Goal: Task Accomplishment & Management: Use online tool/utility

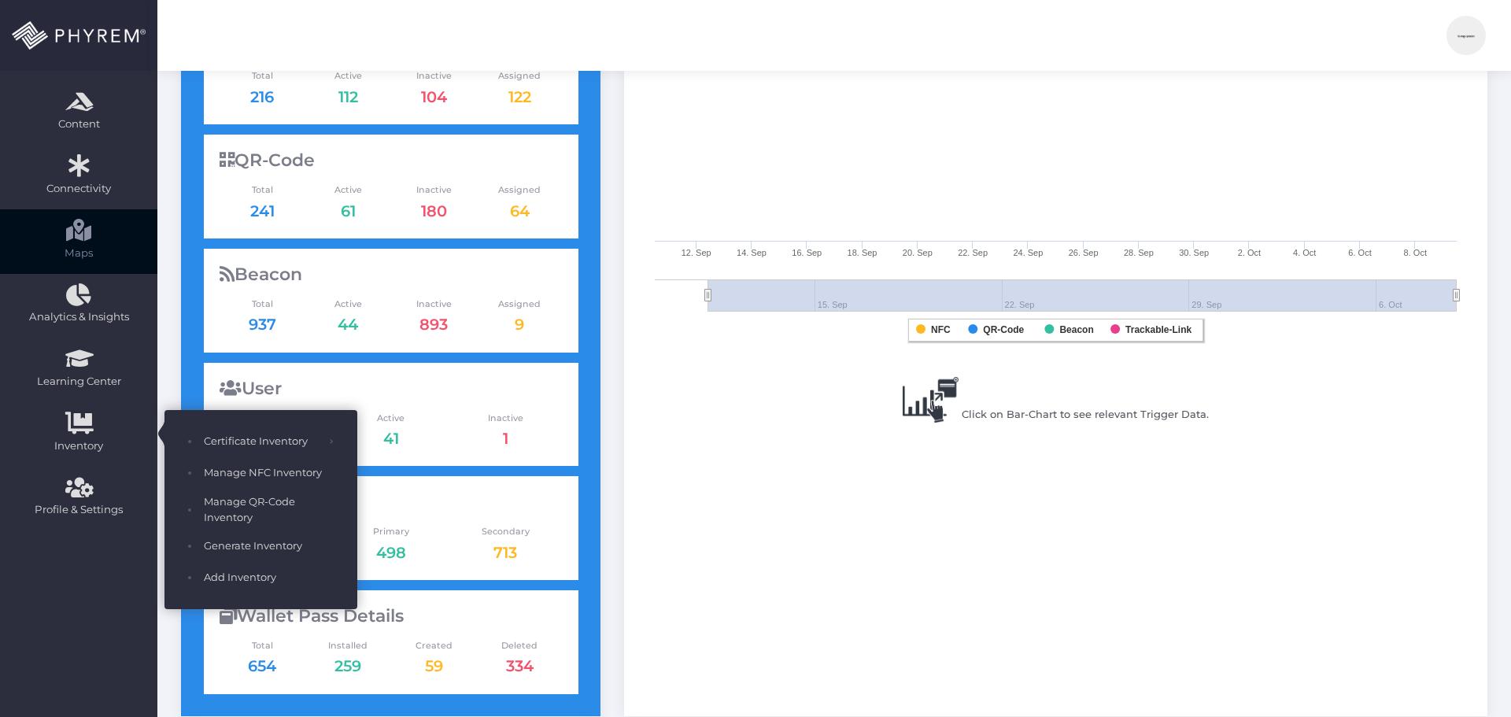
scroll to position [236, 0]
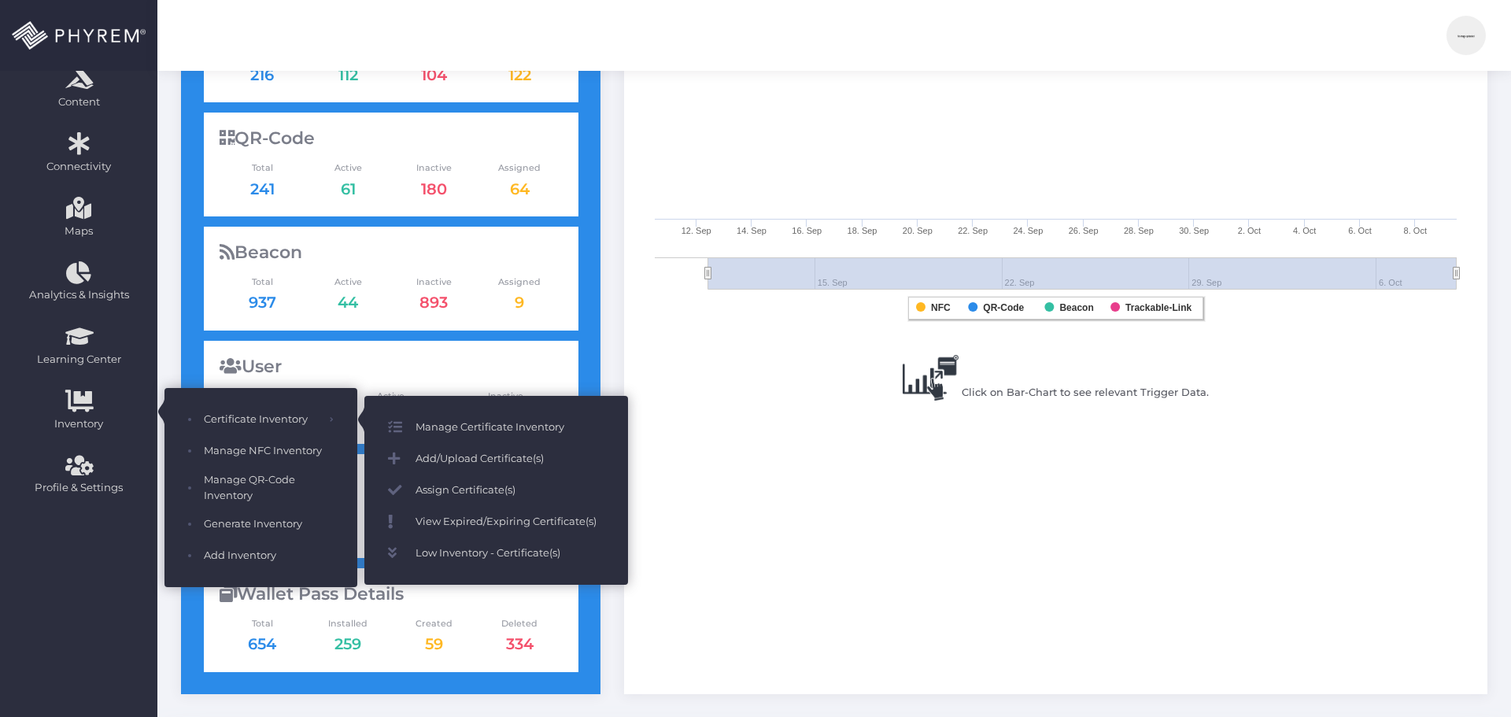
drag, startPoint x: 479, startPoint y: 459, endPoint x: 489, endPoint y: 461, distance: 9.7
click at [479, 459] on span "Add/Upload Certificate(s)" at bounding box center [509, 459] width 189 height 20
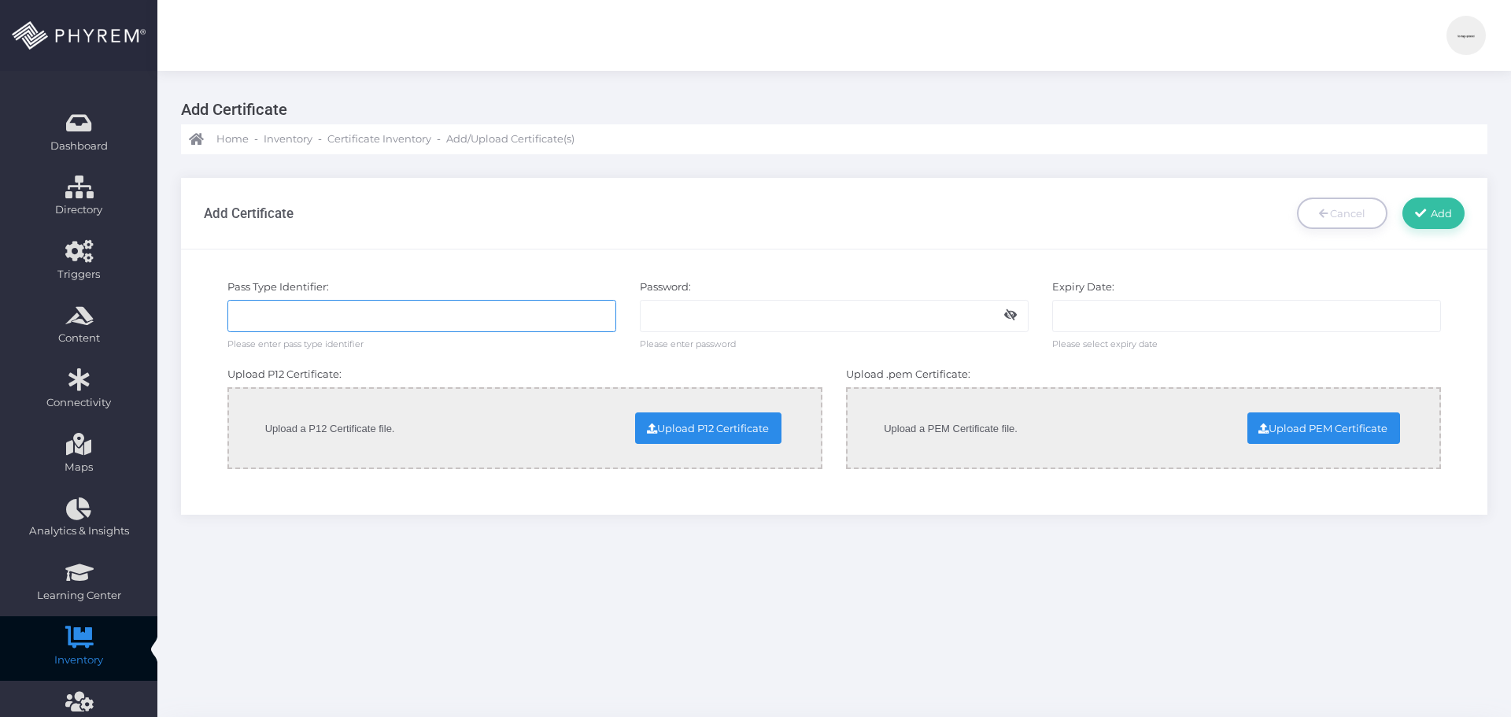
click at [353, 319] on input "text" at bounding box center [421, 315] width 389 height 31
click at [449, 315] on input "text" at bounding box center [421, 315] width 389 height 31
paste input "pass.com.royalchina.wallet02"
type input "pass.com.royalchina.wallet02"
click at [692, 326] on body "admin admin admin admin info@phyrem.com Account Number: 1 Section My Profile Up…" at bounding box center [755, 358] width 1511 height 717
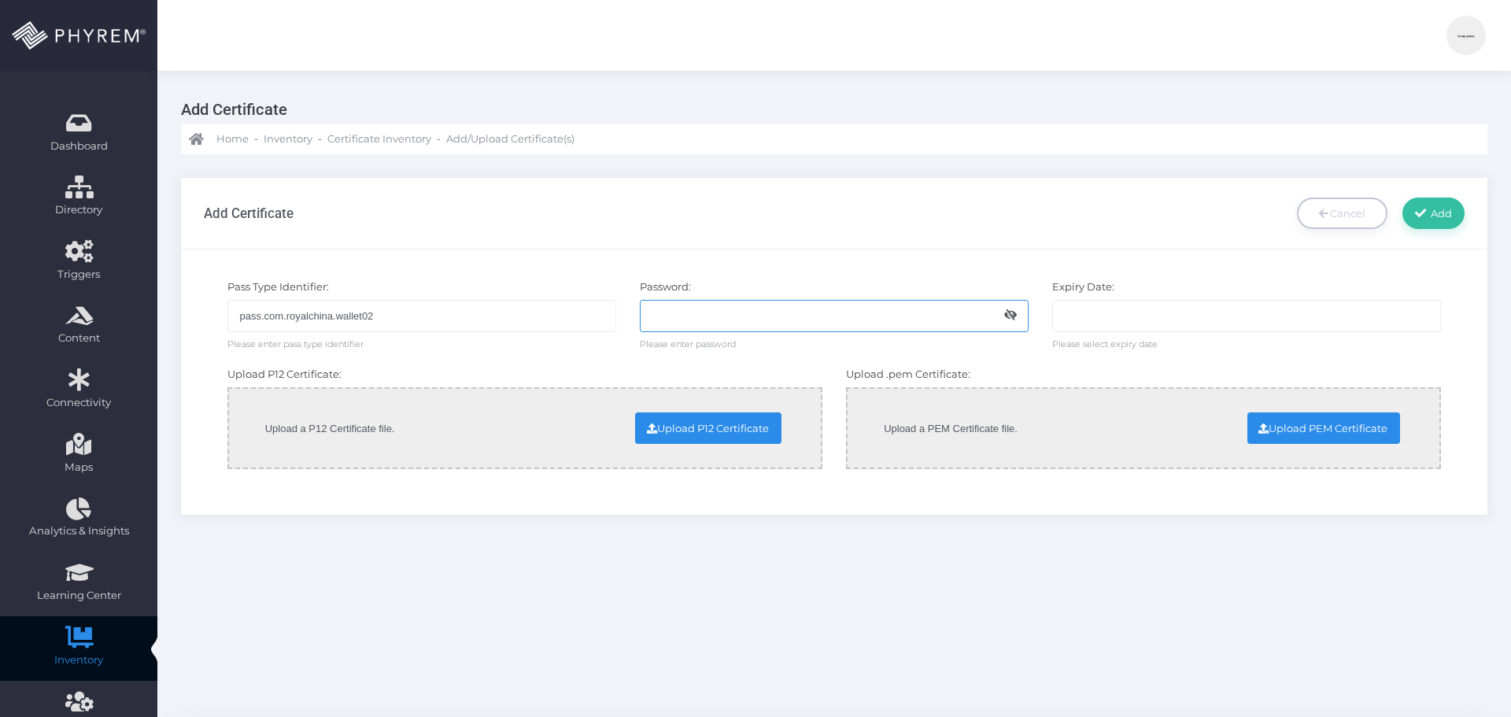
paste input "Royal12345"
type input "Royal12345"
click at [1084, 319] on input "text" at bounding box center [1246, 315] width 389 height 31
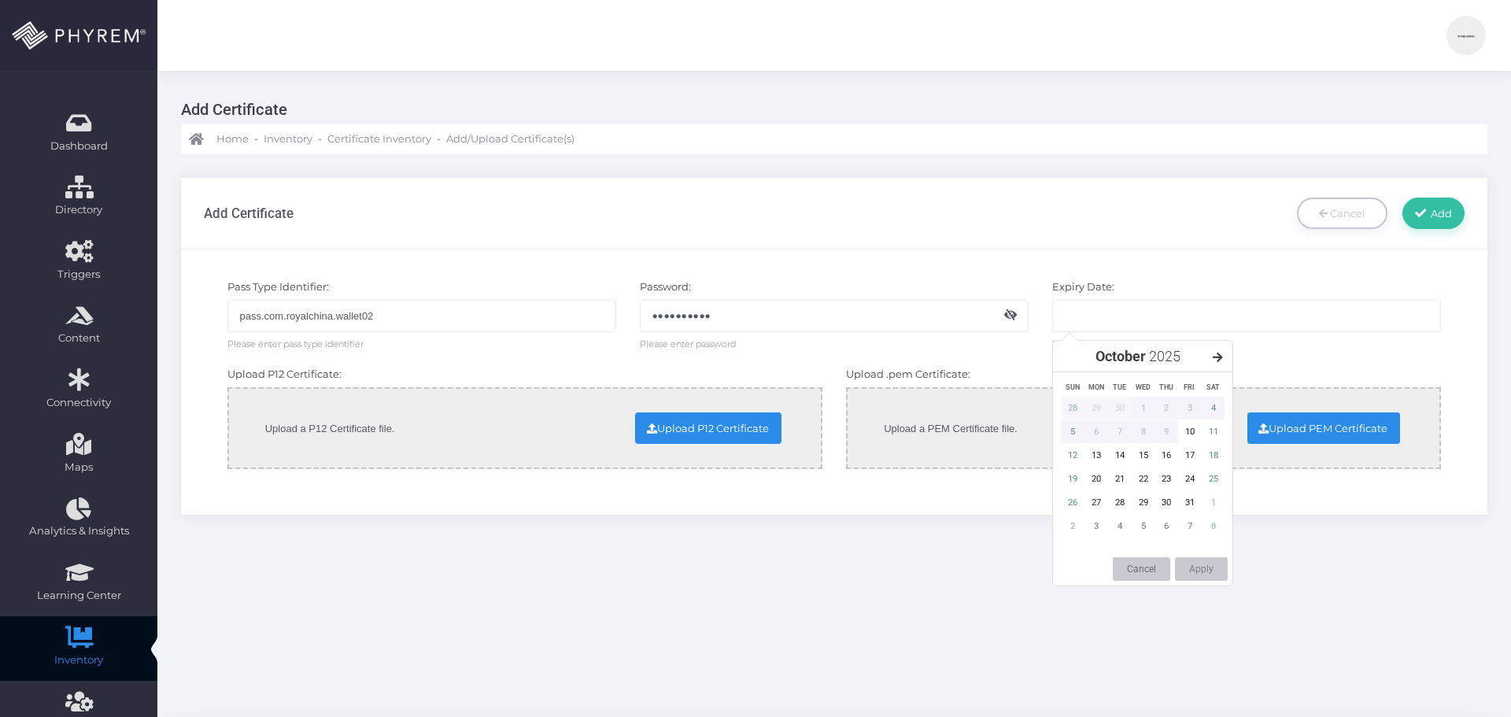
click at [1215, 356] on icon at bounding box center [1218, 357] width 10 height 11
click at [1119, 501] on div "25" at bounding box center [1120, 502] width 24 height 23
click at [1199, 571] on button "Apply" at bounding box center [1201, 569] width 53 height 24
type input "25-11-2025"
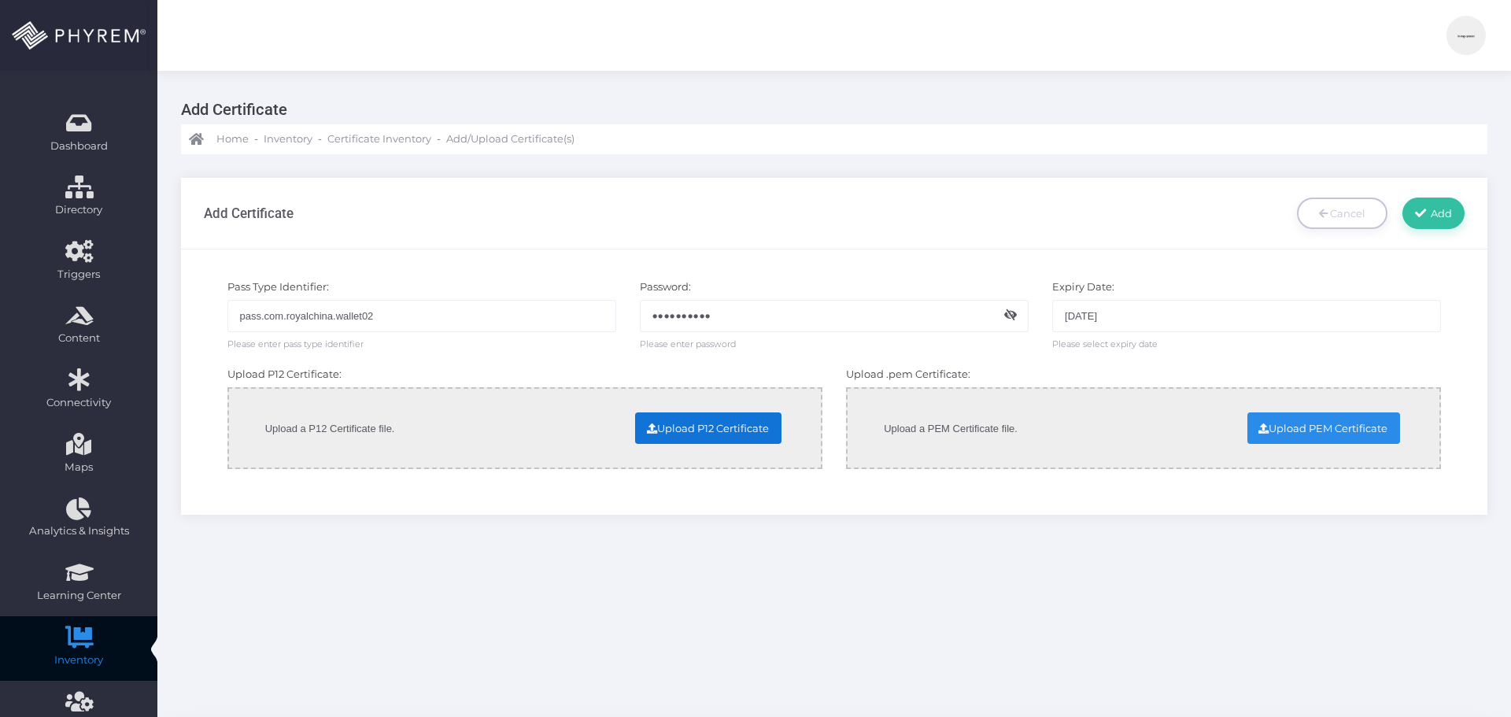
click at [686, 428] on input "file" at bounding box center [579, 427] width 401 height 28
type input "C:\fakepath\Certificates.p12"
click at [1302, 420] on input "file" at bounding box center [1198, 427] width 401 height 28
type input "C:\fakepath\Certificates.pem"
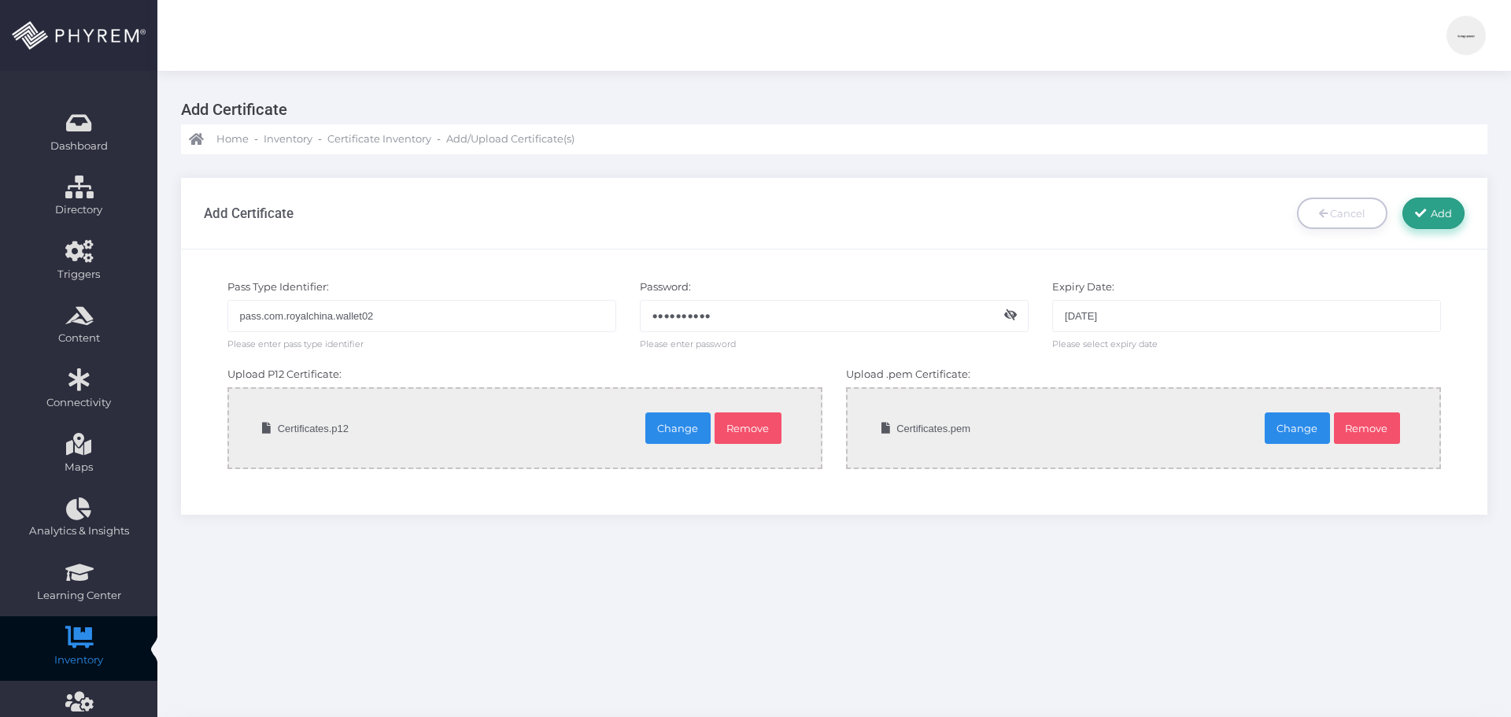
click at [1437, 213] on span "Add" at bounding box center [1439, 213] width 27 height 13
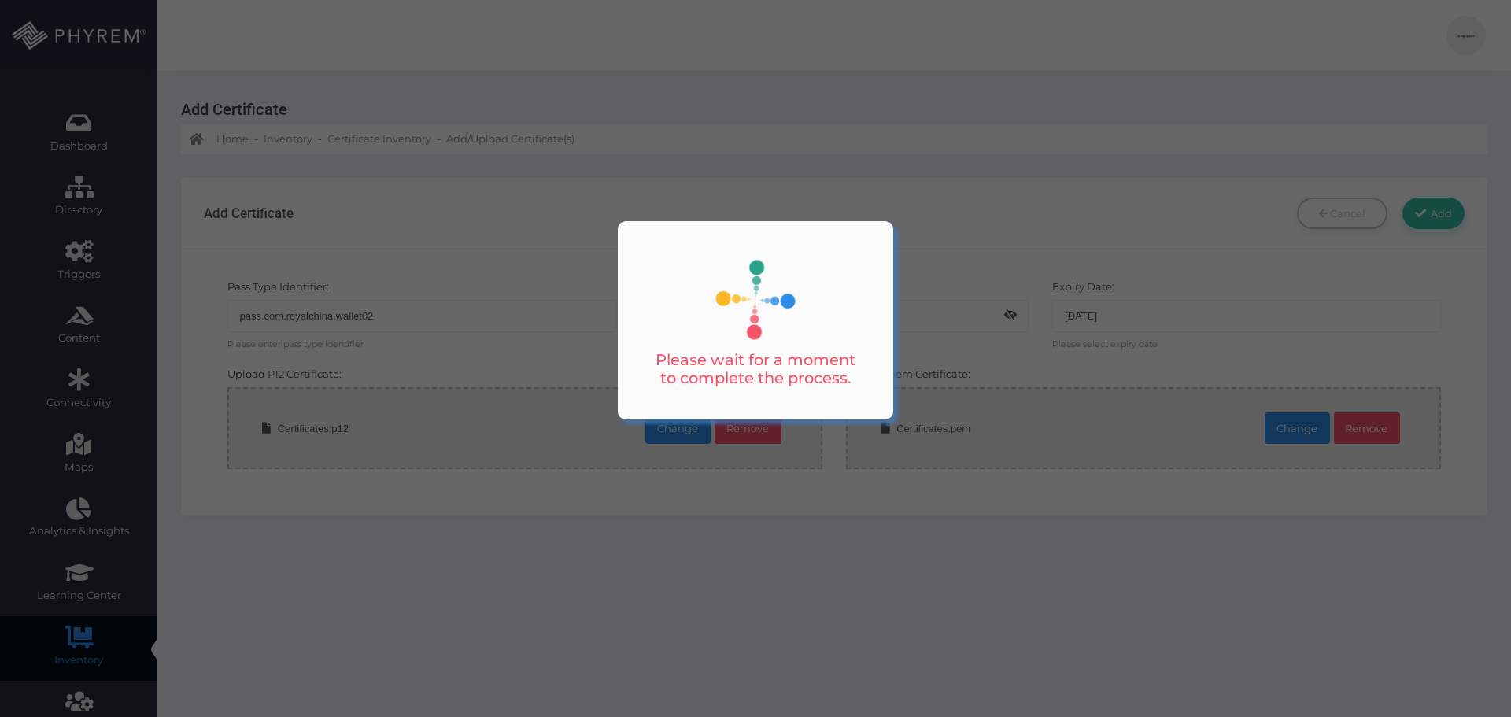
click at [819, 286] on div "Please wait for a moment to complete the process." at bounding box center [755, 320] width 205 height 135
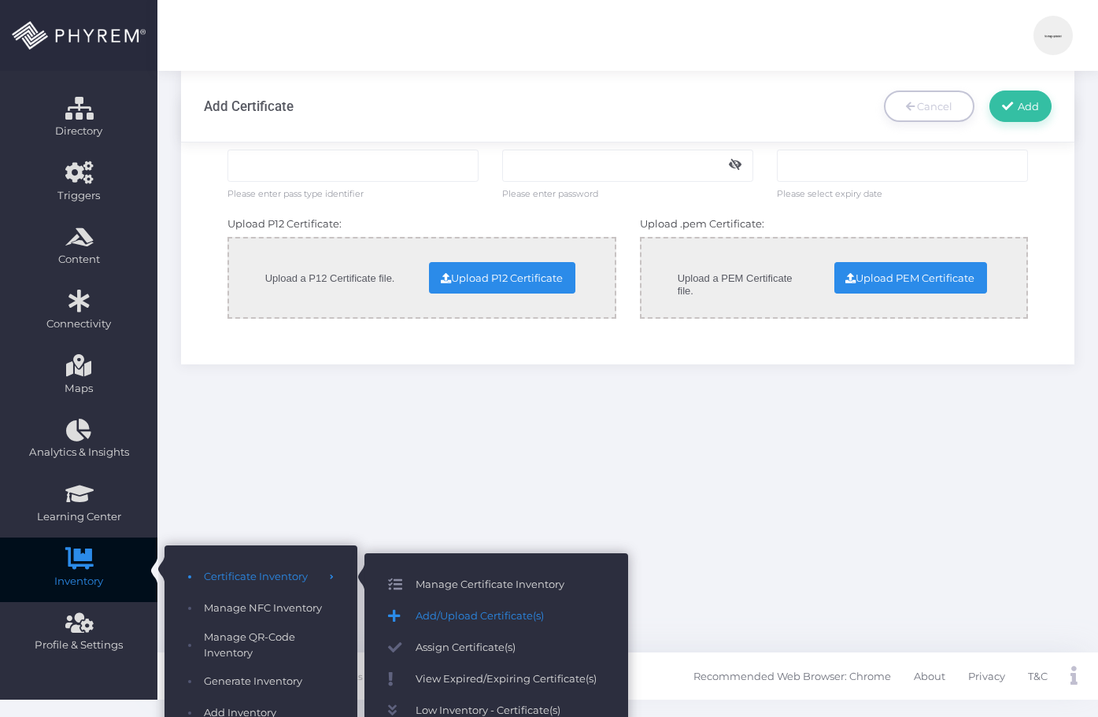
click at [489, 587] on span "Manage Certificate Inventory" at bounding box center [509, 584] width 189 height 20
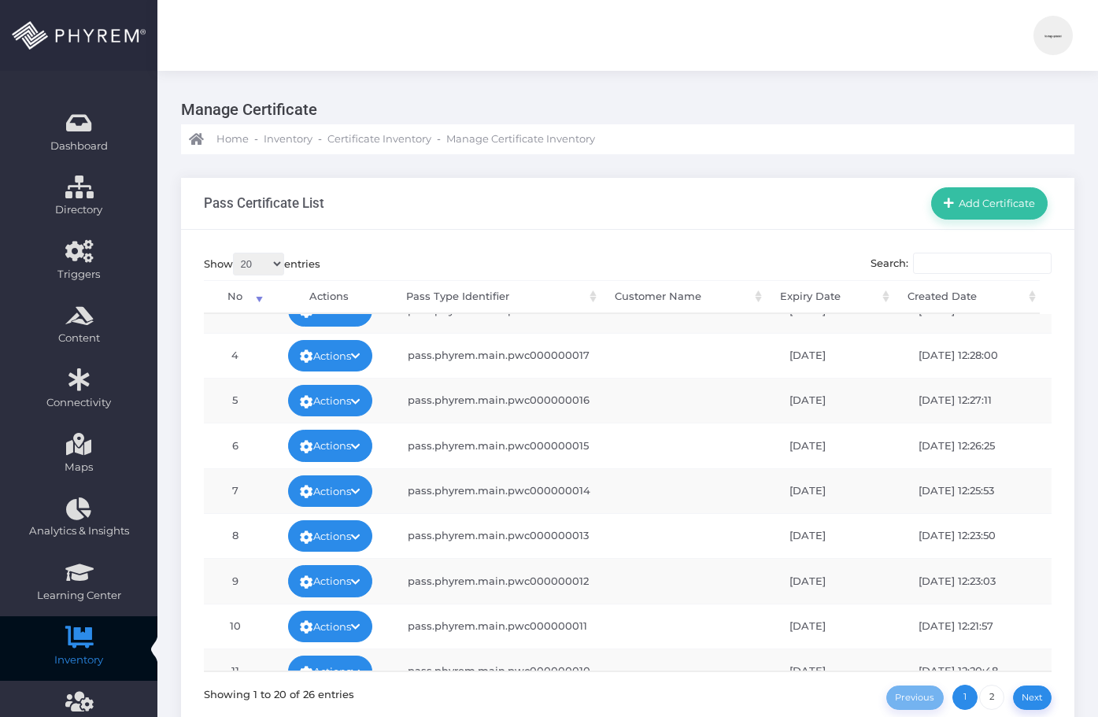
scroll to position [157, 0]
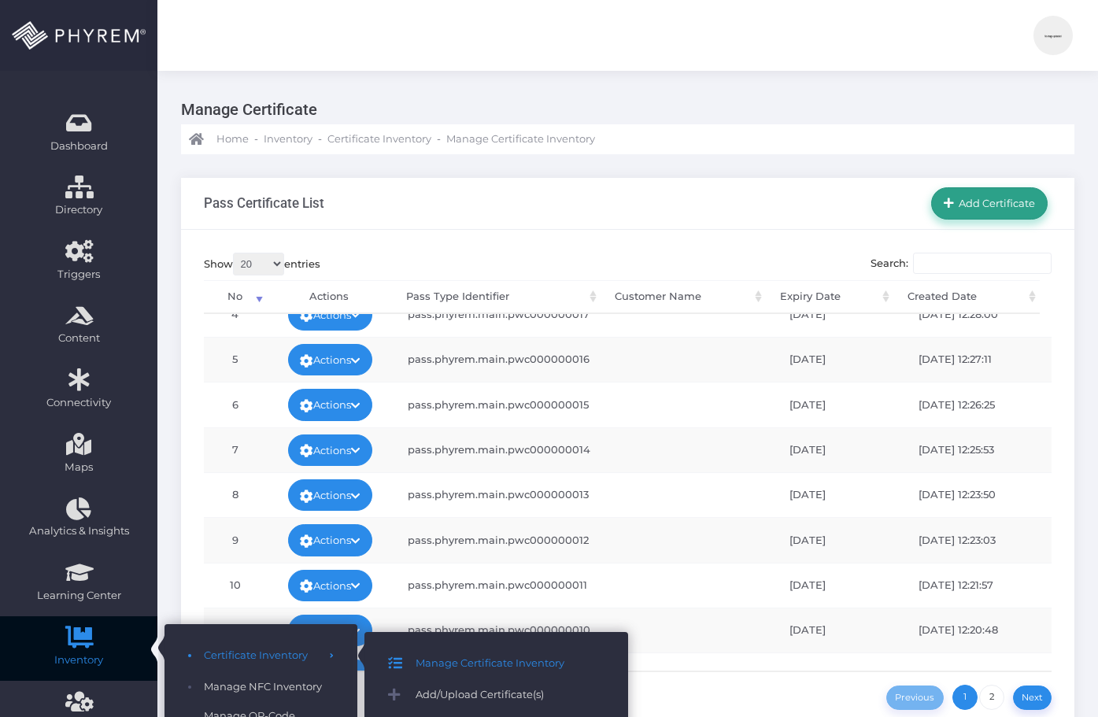
click at [980, 199] on span "Add Certificate" at bounding box center [995, 203] width 82 height 13
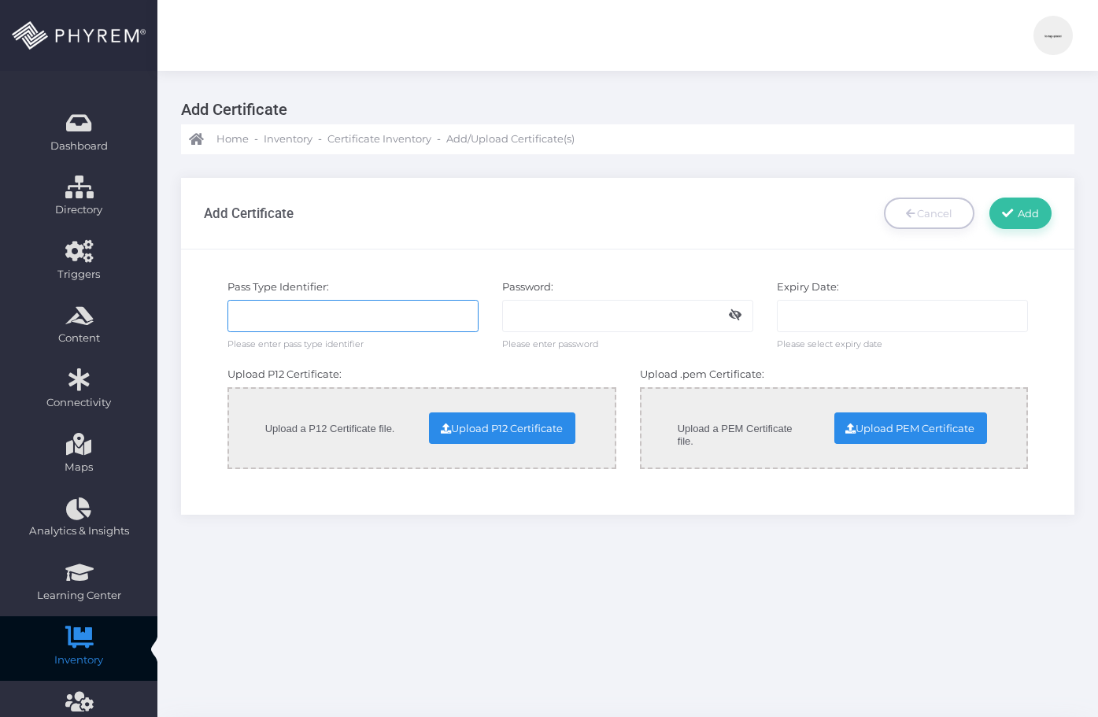
click at [355, 322] on input "text" at bounding box center [352, 315] width 251 height 31
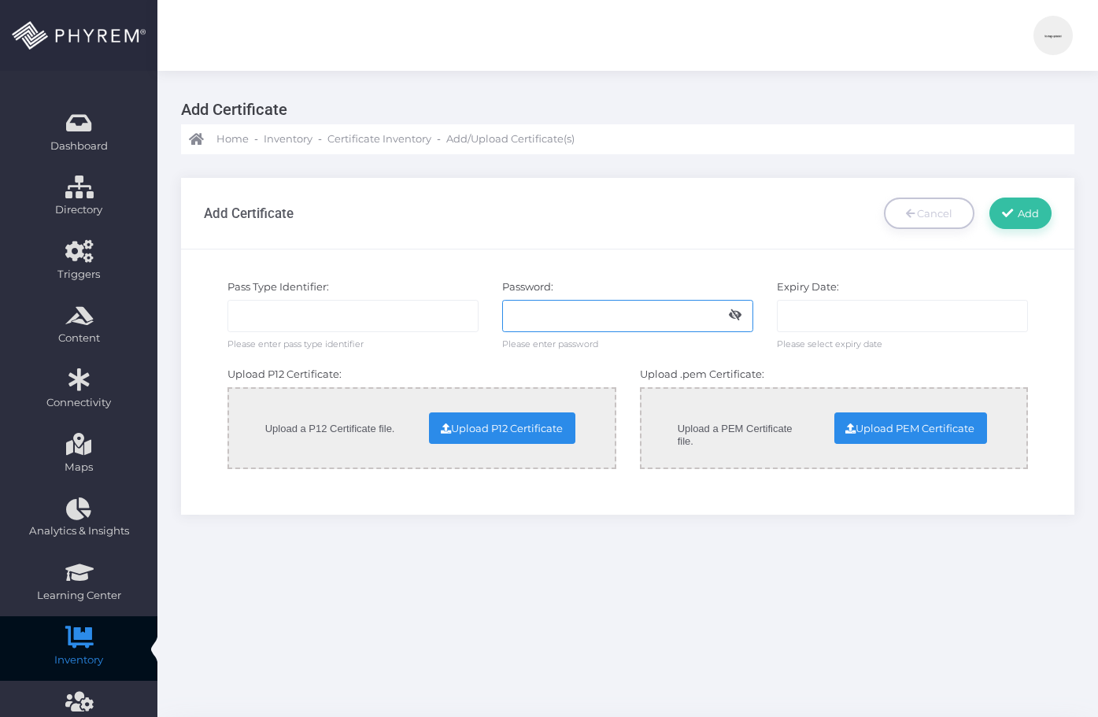
click at [585, 305] on input "text" at bounding box center [627, 315] width 251 height 31
paste input "Royal12345"
type input "Royal12345"
click at [816, 314] on input "text" at bounding box center [902, 315] width 251 height 31
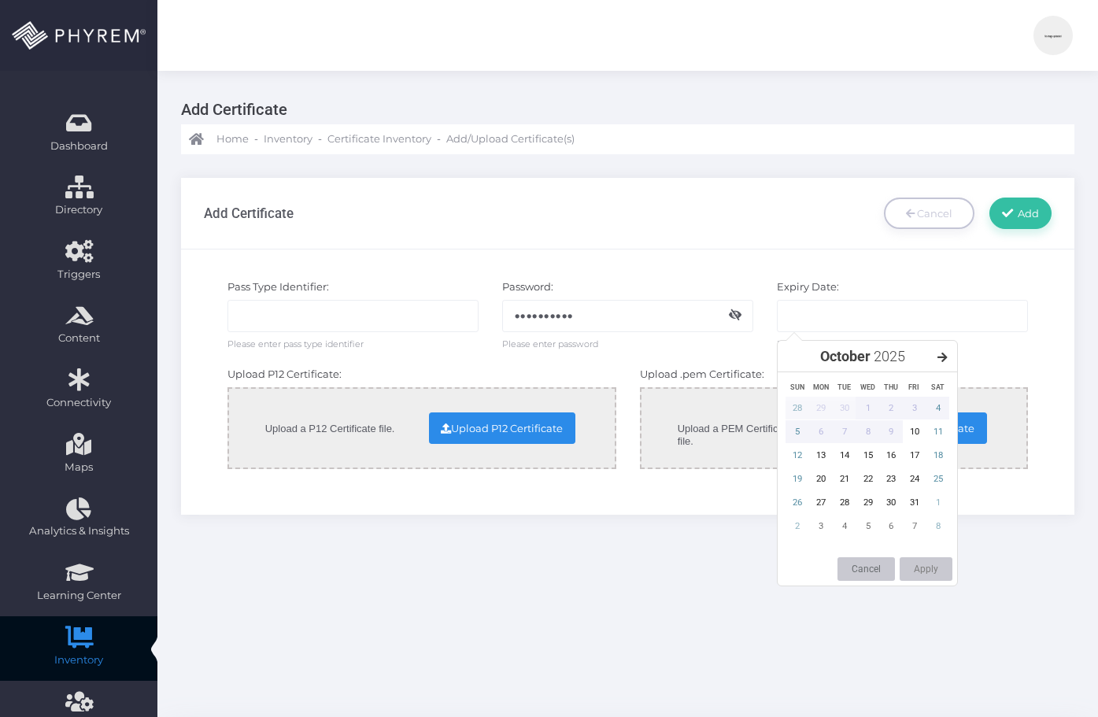
click at [951, 353] on div "October 2025" at bounding box center [866, 356] width 179 height 31
click at [947, 356] on icon at bounding box center [942, 357] width 10 height 11
click at [844, 501] on div "25" at bounding box center [845, 502] width 24 height 23
click at [928, 569] on button "Apply" at bounding box center [925, 569] width 53 height 24
type input "25-11-2025"
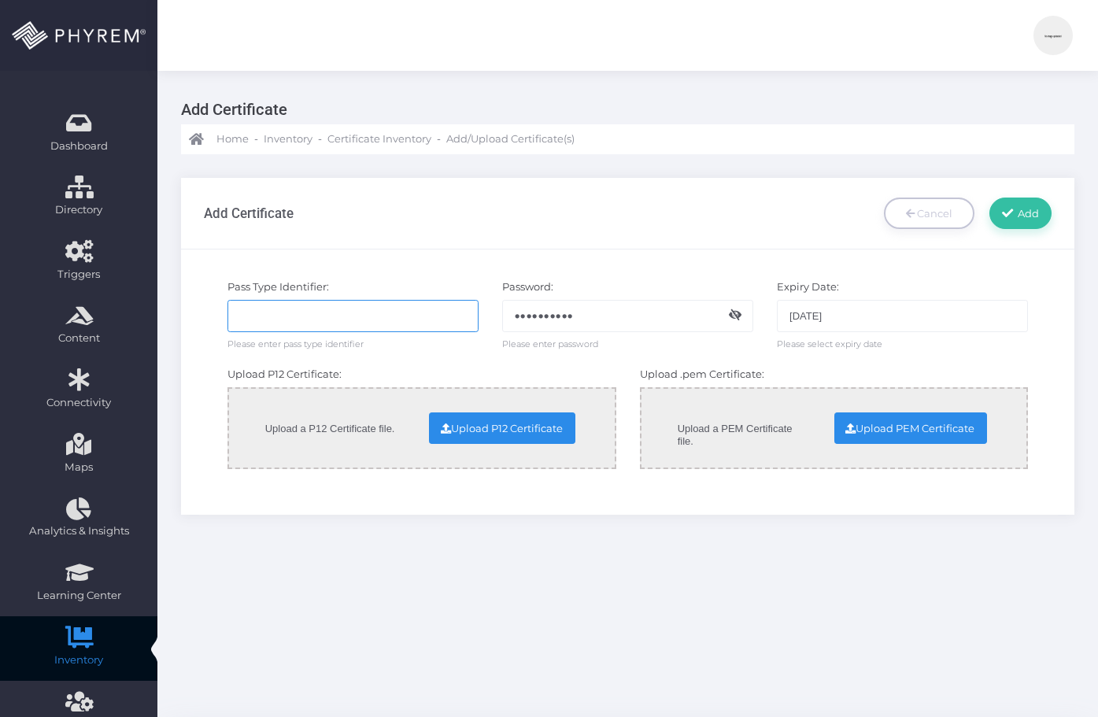
click at [320, 319] on input "text" at bounding box center [352, 315] width 251 height 31
paste input "pass.com.royalchina.wallet02"
type input "pass.com.royalchina.wallet02"
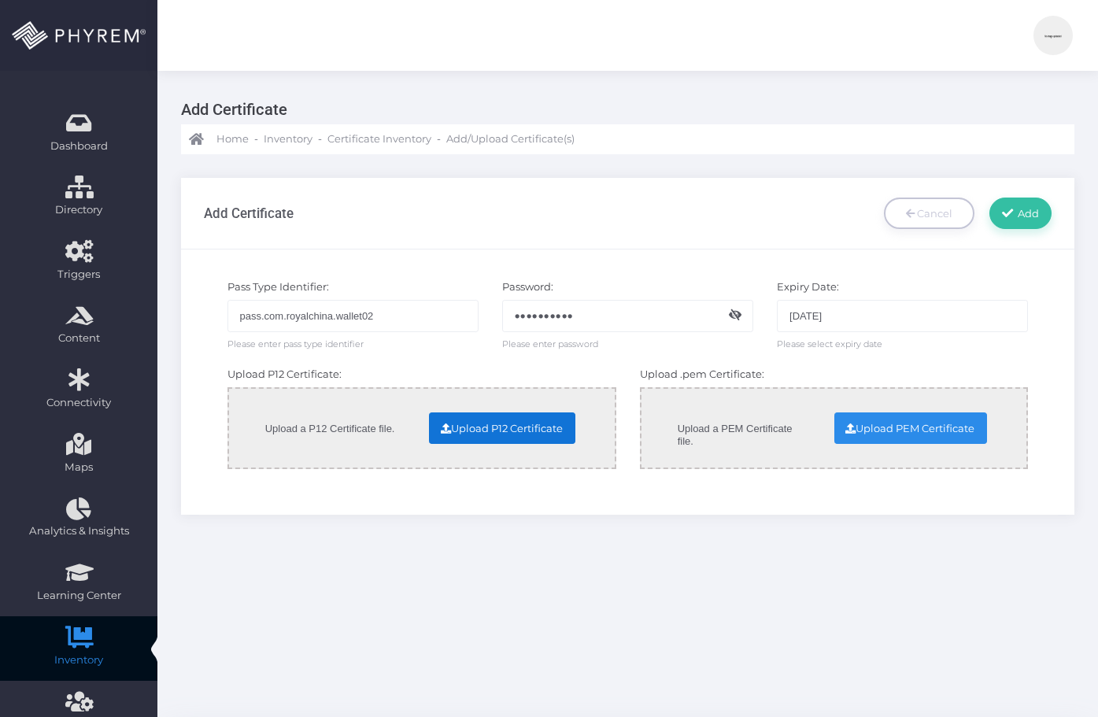
click at [465, 430] on body "admin admin admin admin info@phyrem.com Account Number: 1 Section My Profile Up…" at bounding box center [549, 358] width 1098 height 717
click at [482, 430] on input "file" at bounding box center [373, 427] width 401 height 28
type input "C:\fakepath\Certificates.p12"
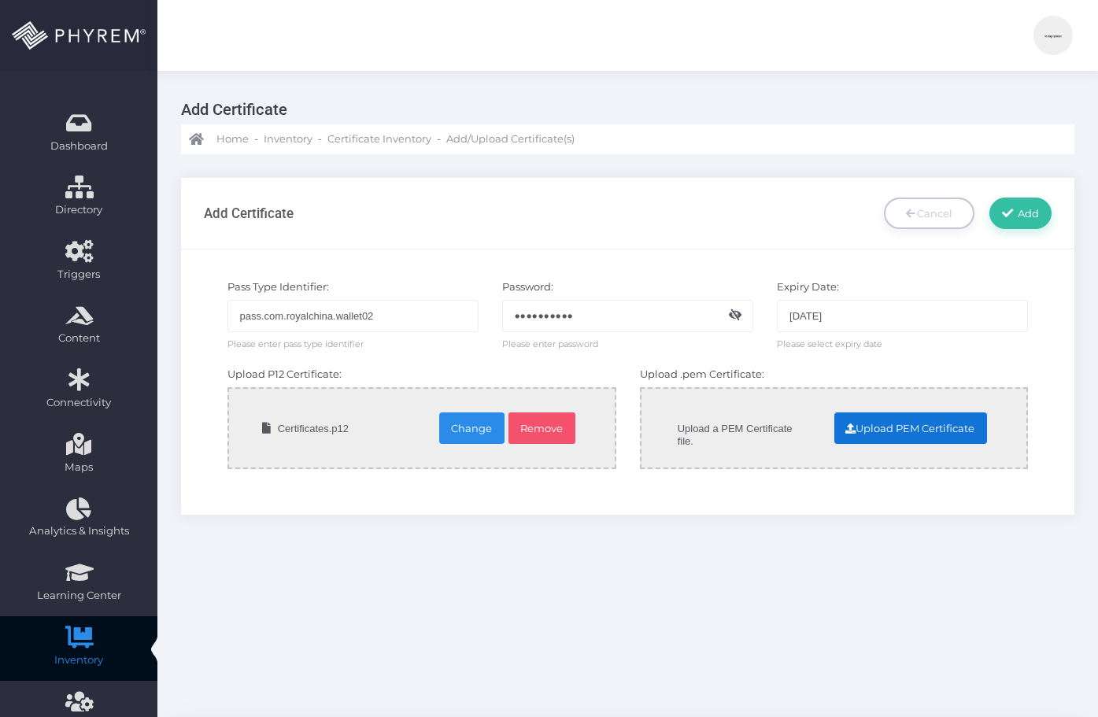
click at [884, 433] on input "file" at bounding box center [785, 427] width 401 height 28
type input "C:\fakepath\Certificates.pem"
click at [1019, 213] on span "Add" at bounding box center [1026, 213] width 27 height 13
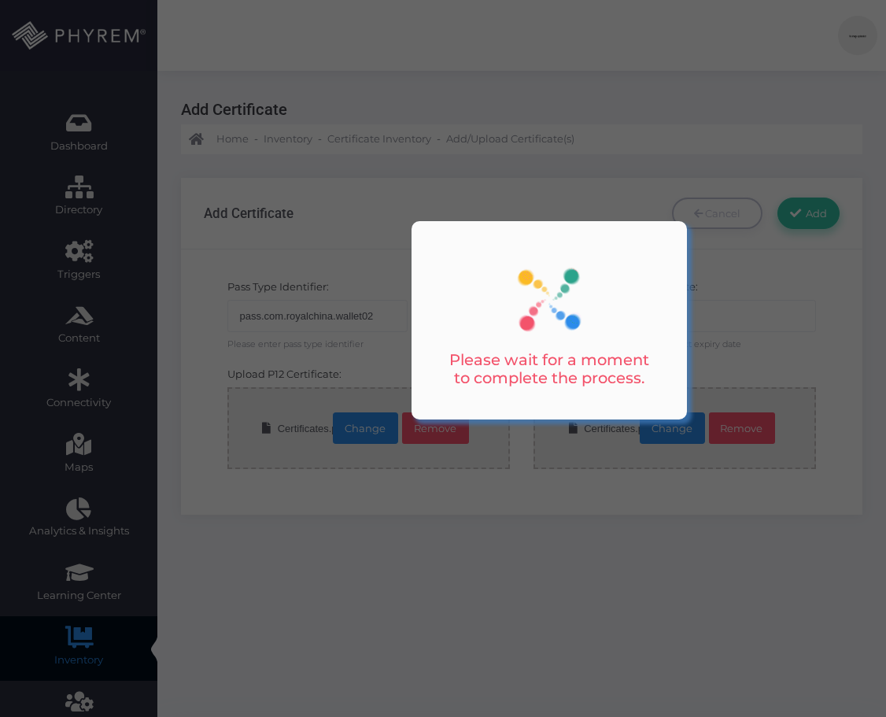
click at [603, 578] on div at bounding box center [443, 358] width 886 height 717
click at [388, 604] on div at bounding box center [443, 358] width 886 height 717
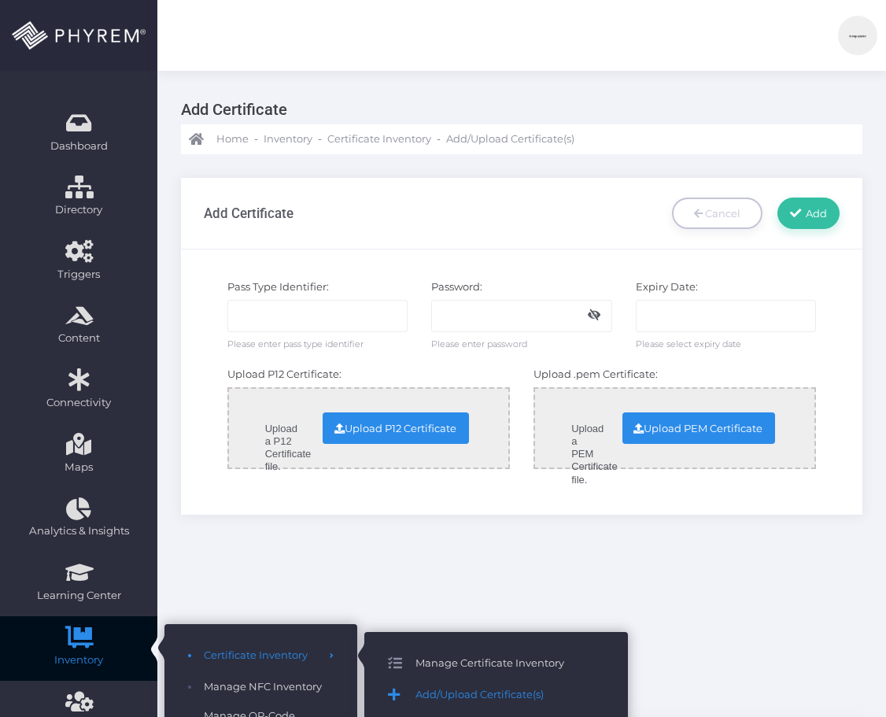
click at [450, 663] on span "Manage Certificate Inventory" at bounding box center [509, 663] width 189 height 20
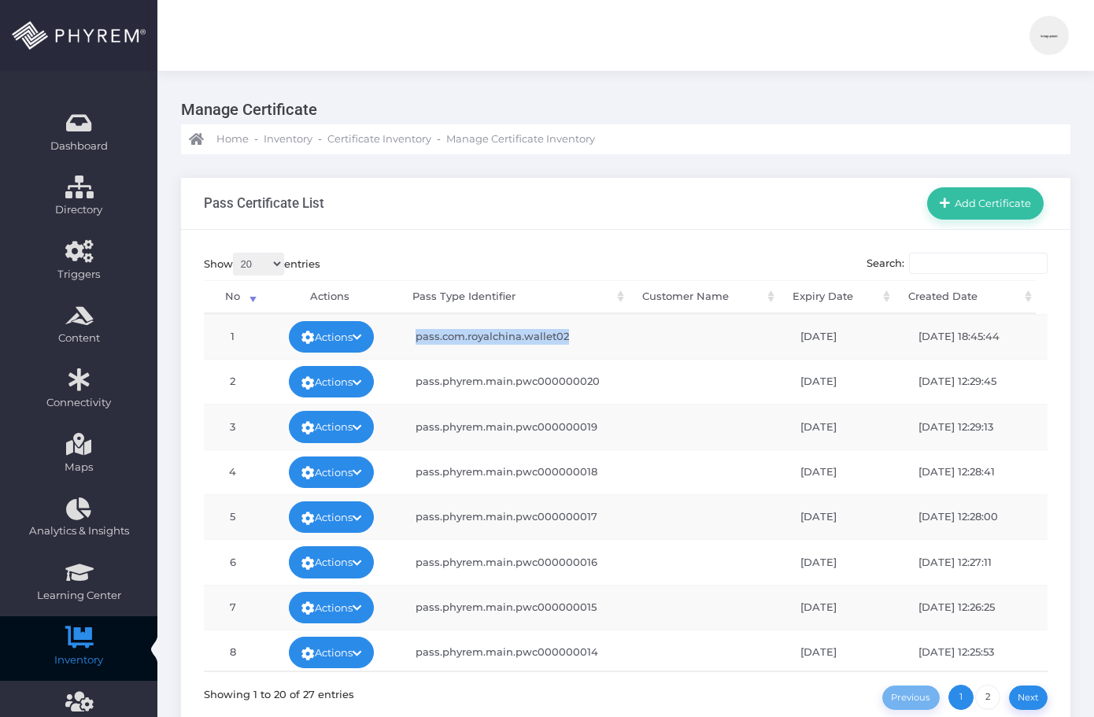
drag, startPoint x: 567, startPoint y: 333, endPoint x: 405, endPoint y: 342, distance: 161.6
click at [405, 342] on td "pass.com.royalchina.wallet02" at bounding box center [517, 336] width 233 height 45
click at [355, 334] on link "Actions" at bounding box center [331, 336] width 85 height 31
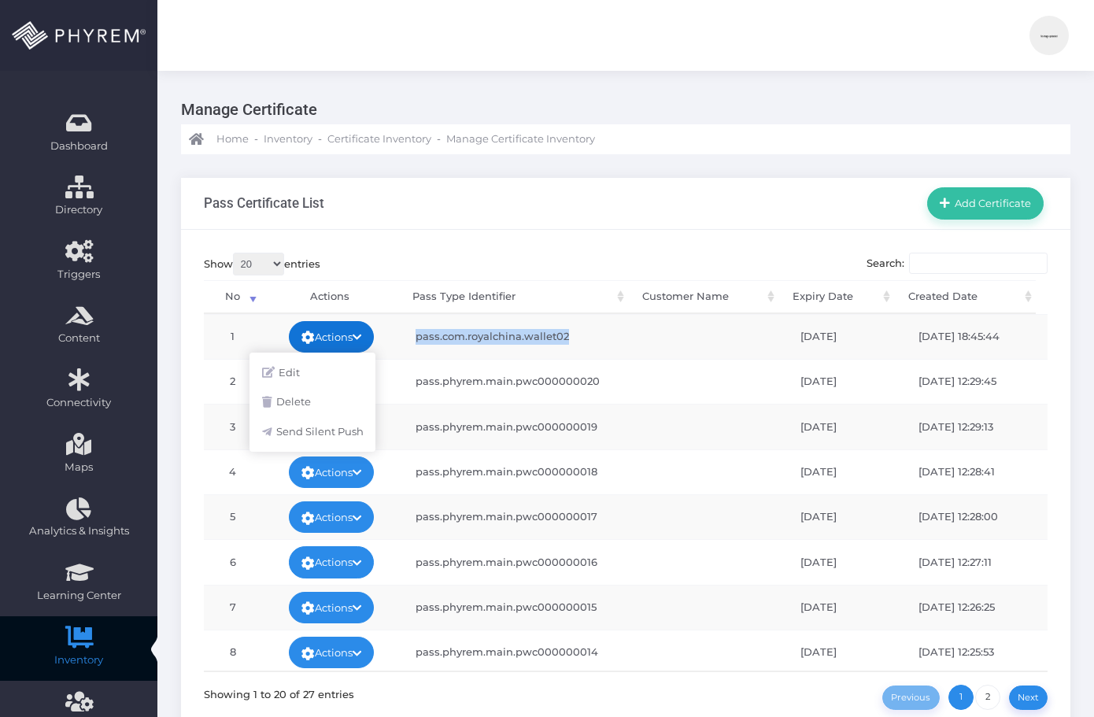
click at [355, 334] on link "Actions" at bounding box center [331, 336] width 85 height 31
click at [474, 248] on div "Show 20 100 300 500 1,000 entries Search: Processing... No Actions Pass Type Id…" at bounding box center [625, 481] width 889 height 503
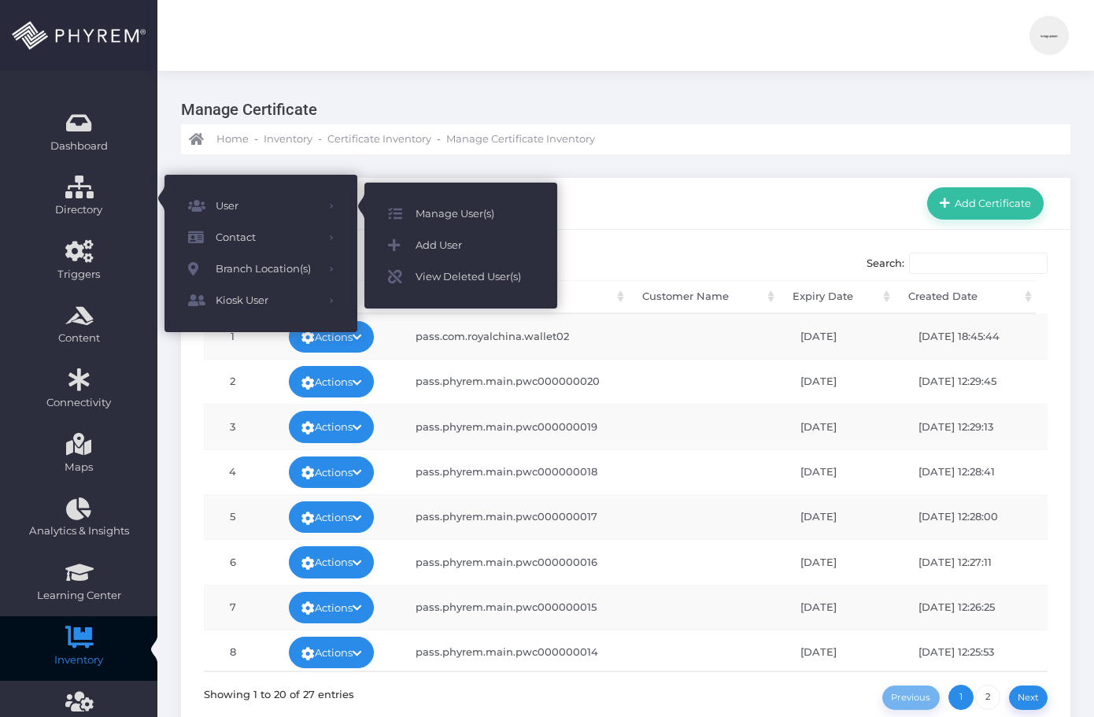
click at [418, 207] on span "Manage User(s)" at bounding box center [474, 214] width 118 height 20
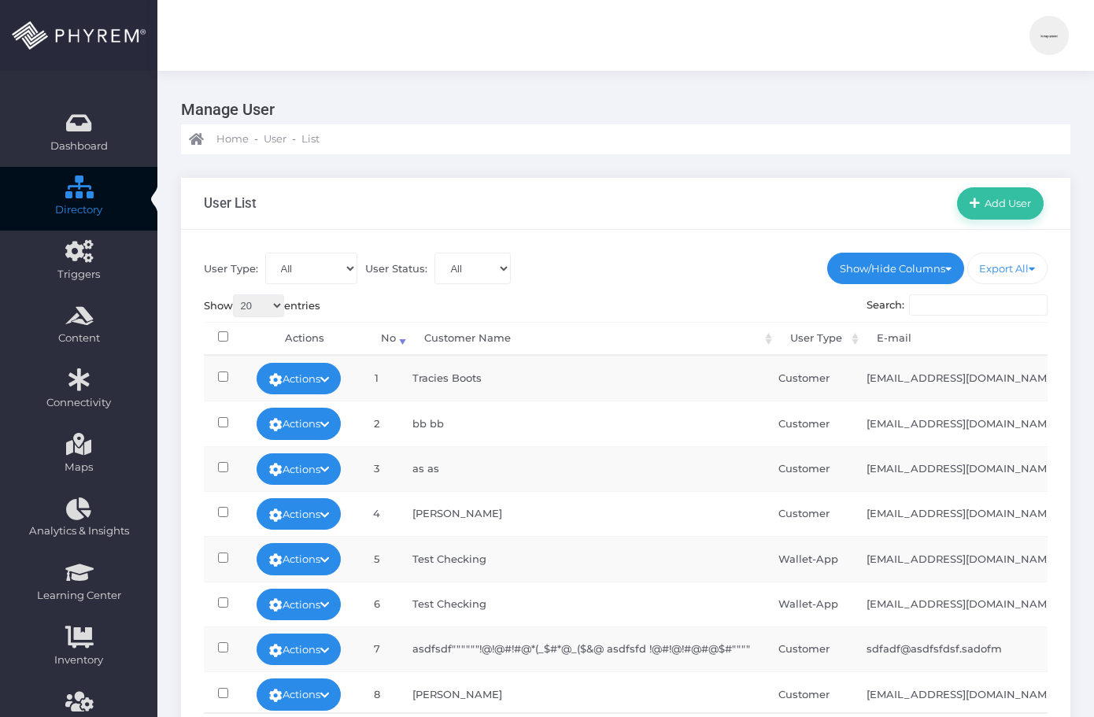
click at [931, 305] on input "Search:" at bounding box center [978, 305] width 138 height 22
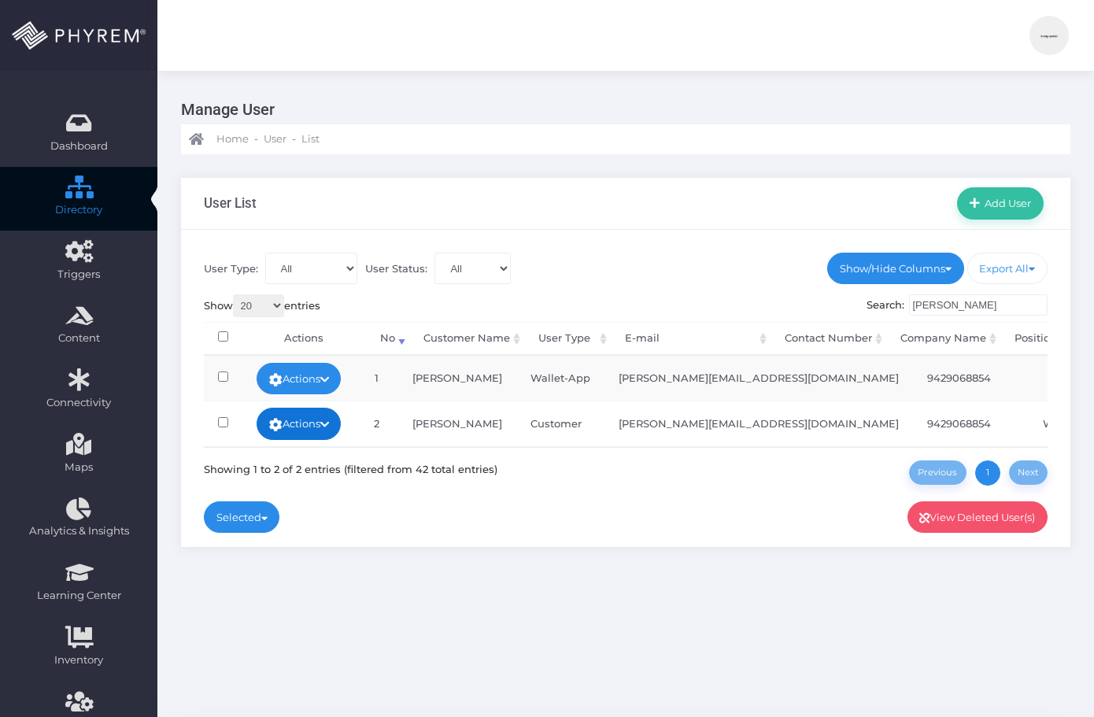
type input "[PERSON_NAME]"
click at [329, 425] on icon at bounding box center [324, 425] width 9 height 0
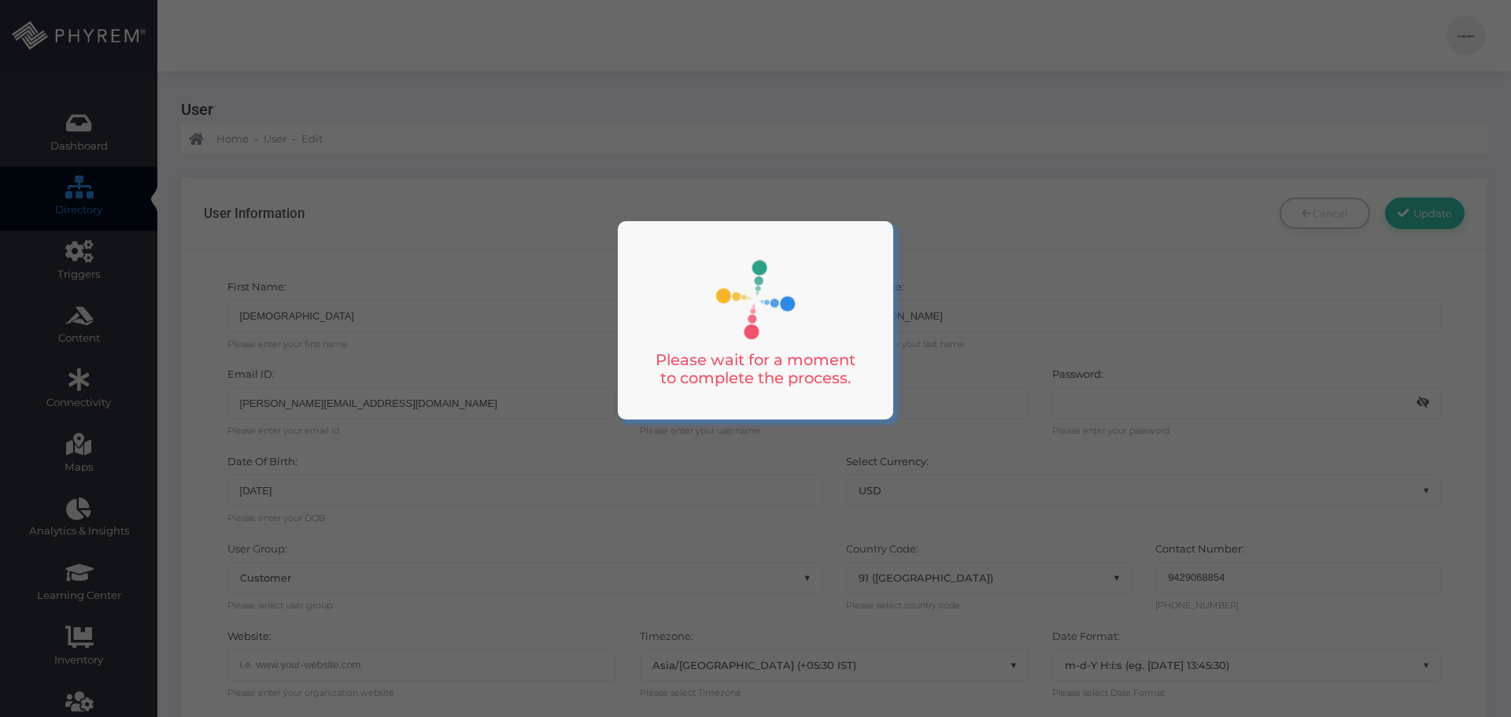
type input "9429068854"
select select "Asia/Kolkata"
type input "9429068854"
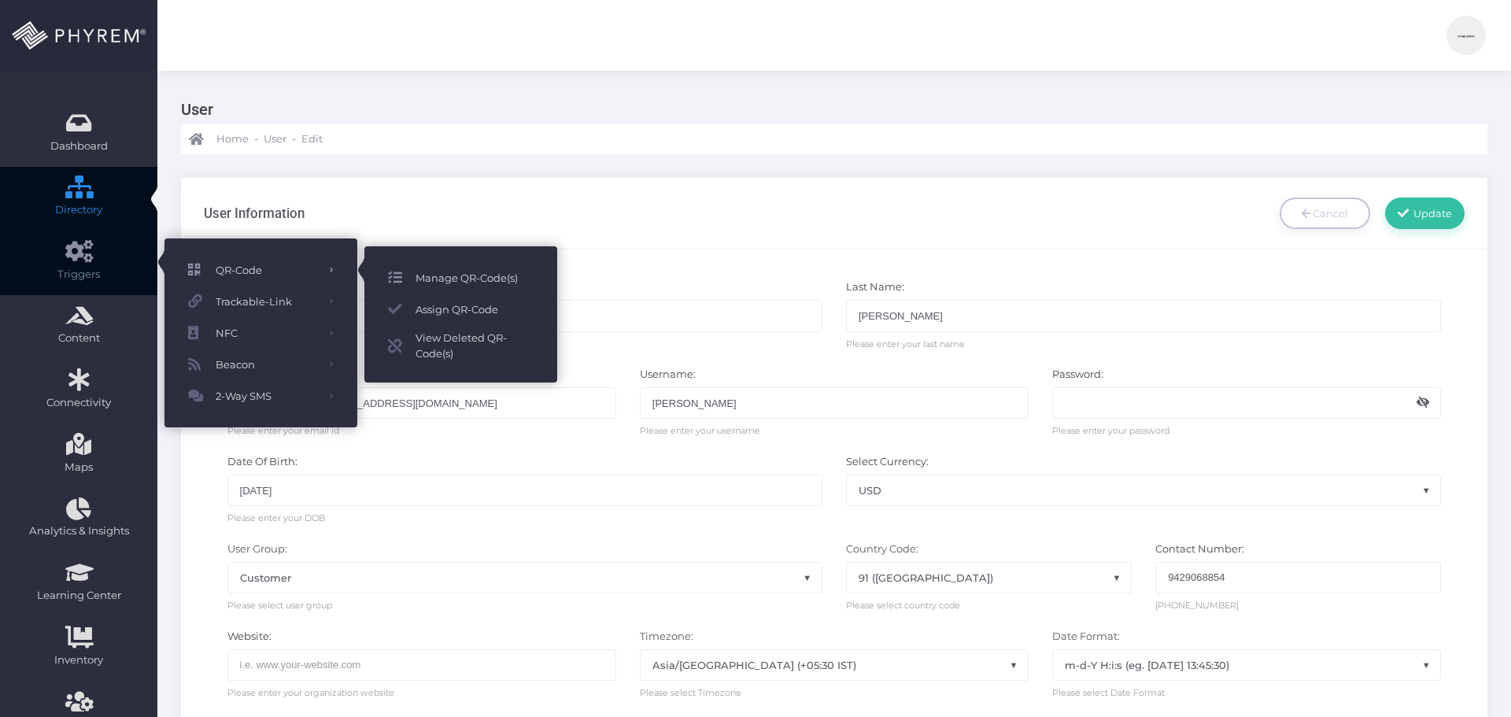
click at [489, 276] on span "Manage QR-Code(s)" at bounding box center [474, 278] width 118 height 20
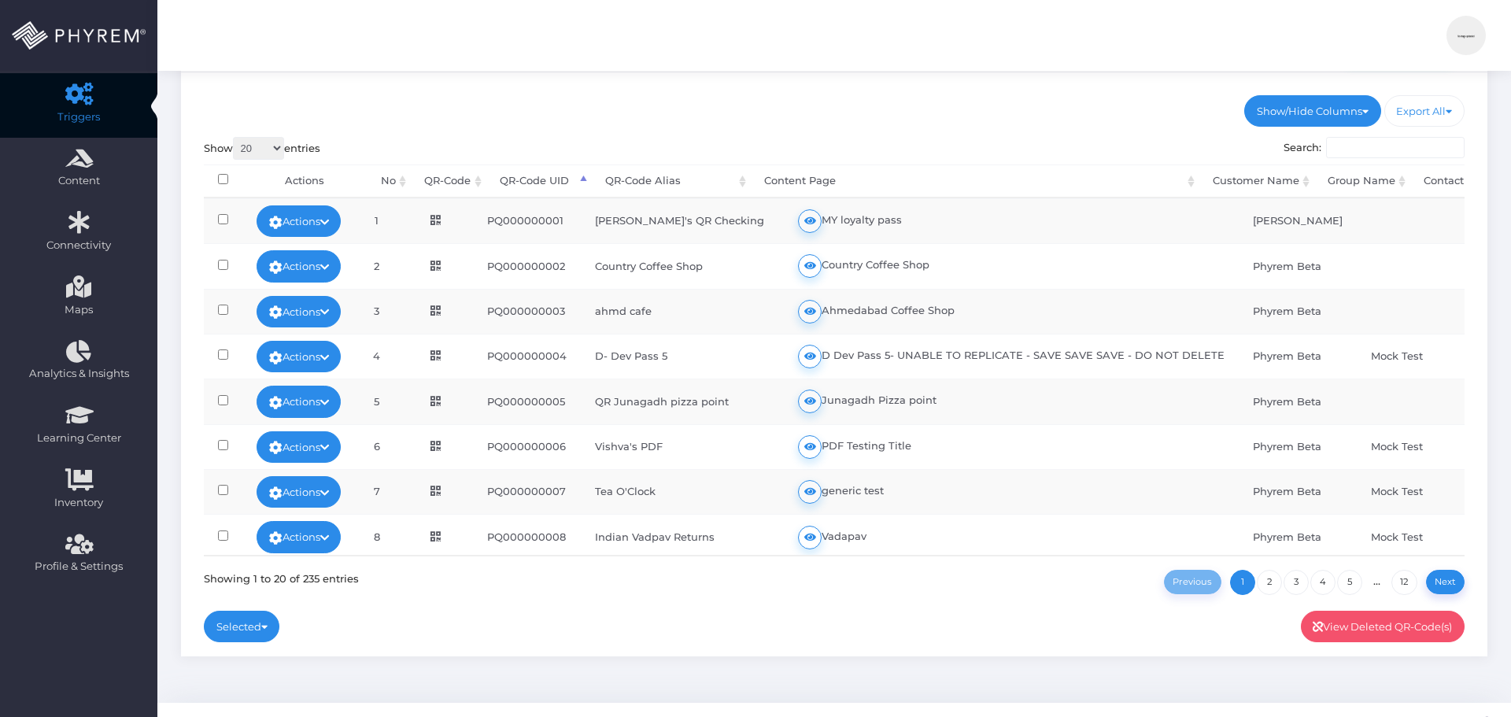
click at [219, 216] on input"] "checkbox" at bounding box center [223, 219] width 10 height 10
checkbox input"] "true"
click at [220, 401] on input"] "checkbox" at bounding box center [223, 400] width 10 height 10
checkbox input"] "true"
click at [224, 262] on input"] "checkbox" at bounding box center [223, 265] width 10 height 10
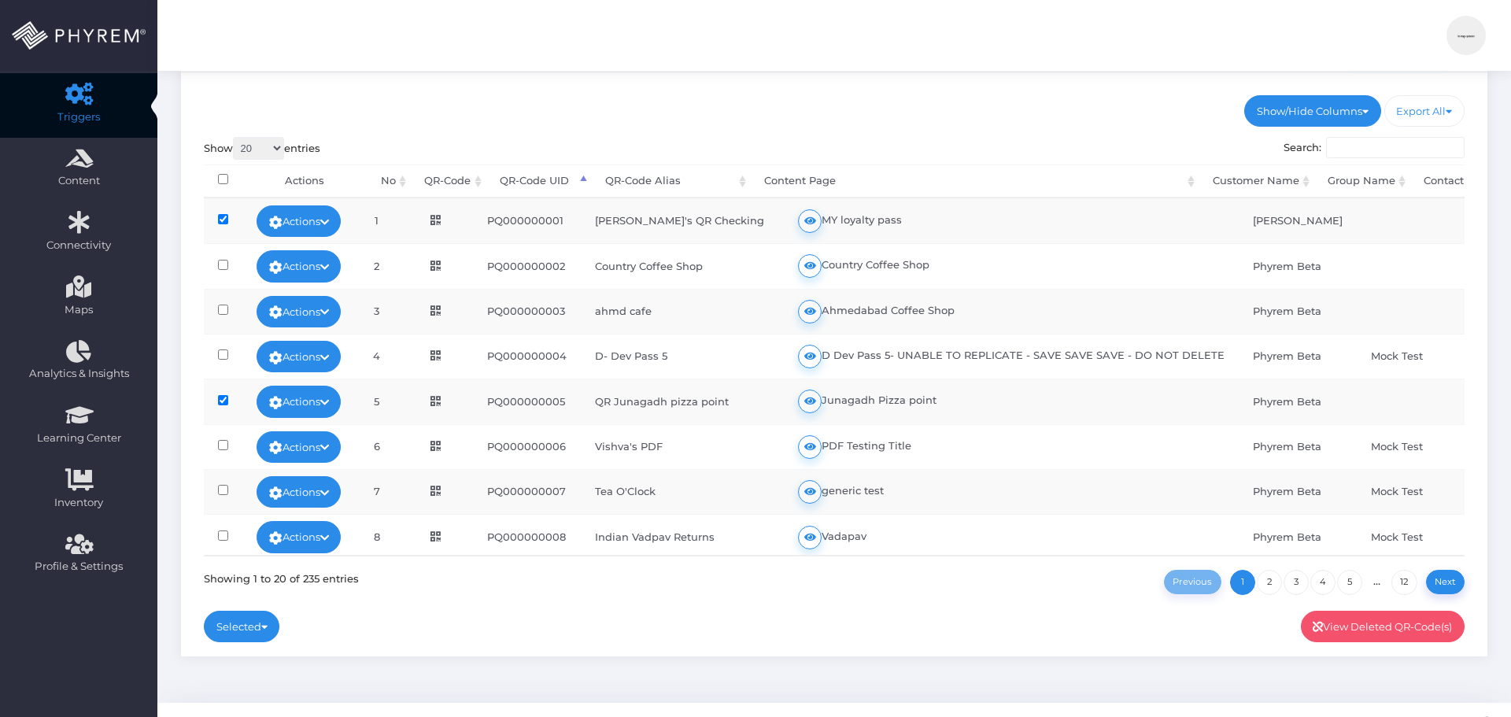
checkbox input"] "true"
click at [227, 310] on input"] "checkbox" at bounding box center [223, 310] width 10 height 10
checkbox input"] "true"
click at [222, 353] on input"] "checkbox" at bounding box center [223, 354] width 10 height 10
checkbox input"] "true"
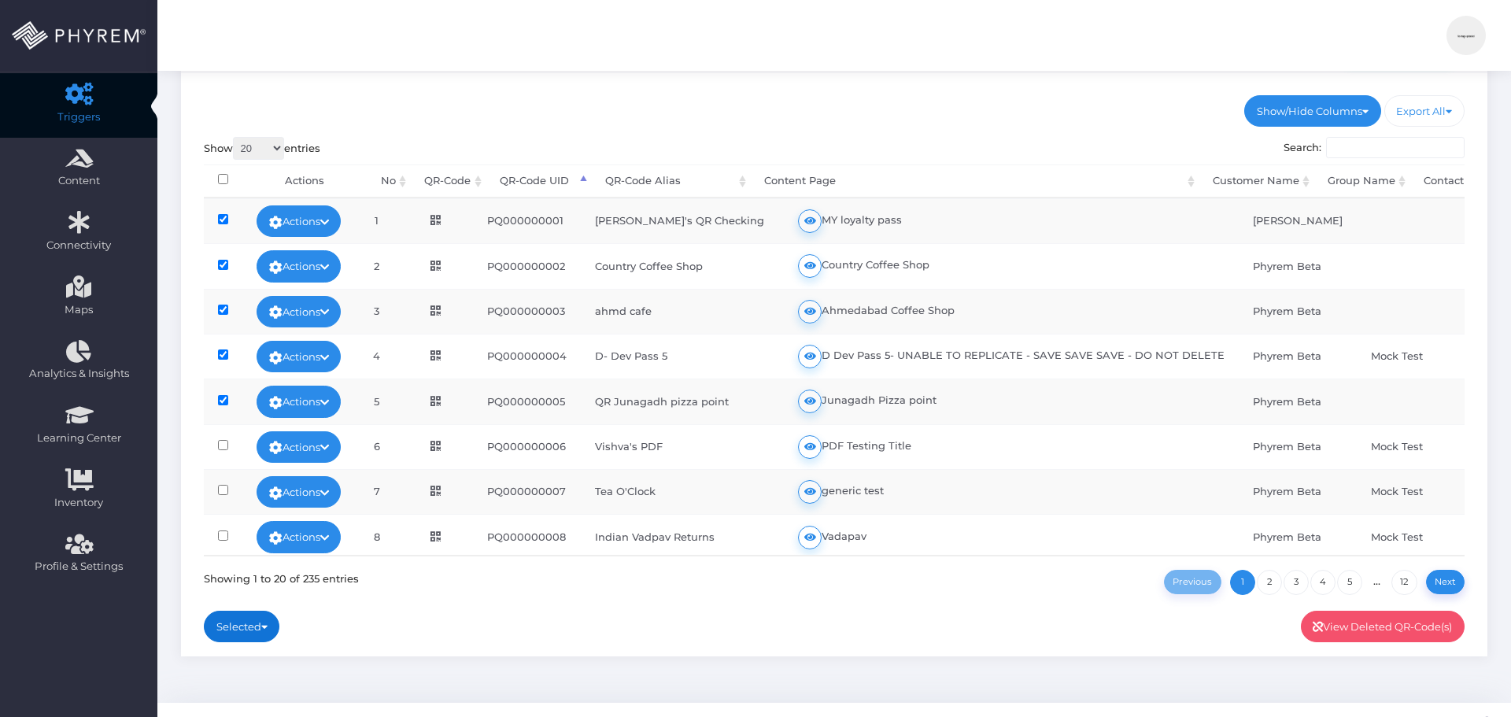
click at [263, 630] on link "Selected" at bounding box center [242, 626] width 76 height 31
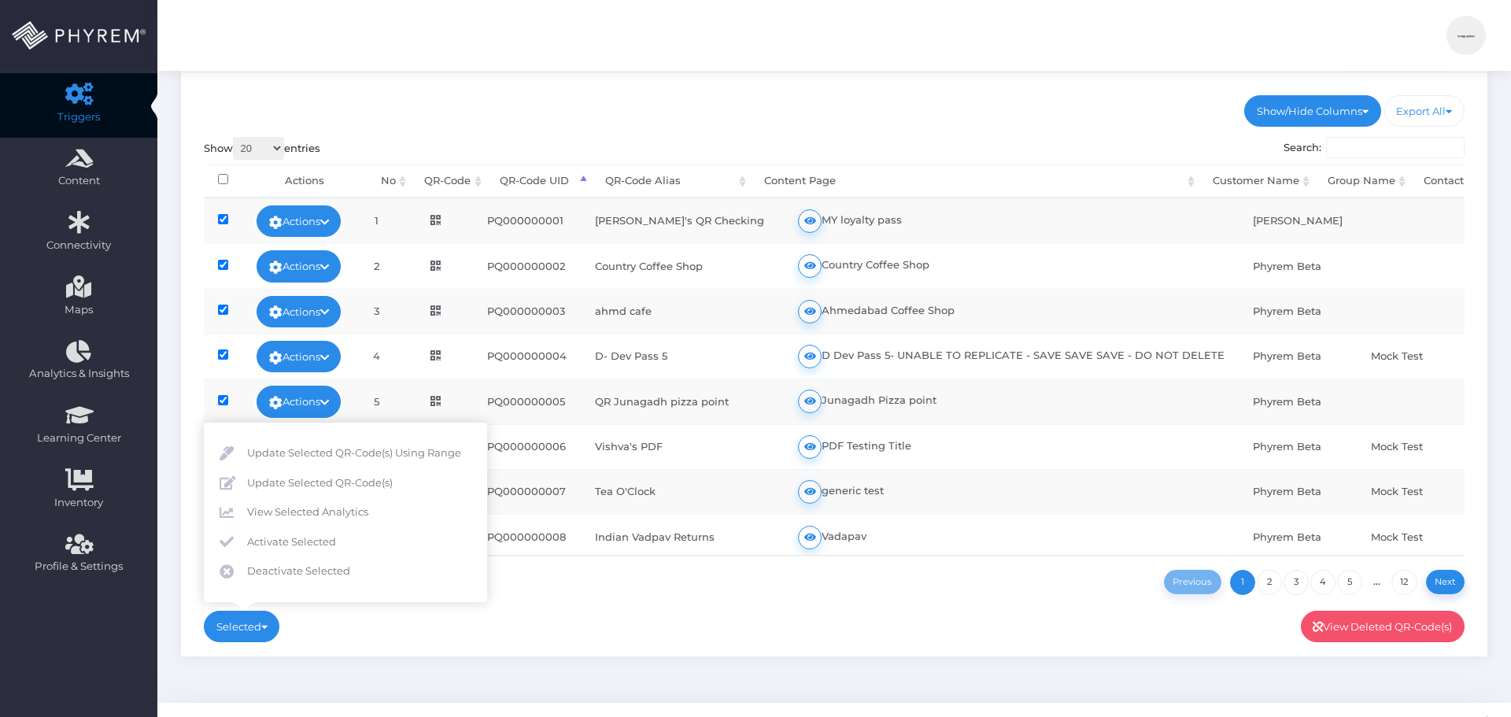
click at [552, 609] on div "Selected Update Selected QR-Code(s) Using Range Update Selected QR-Code(s)" at bounding box center [834, 603] width 1261 height 16
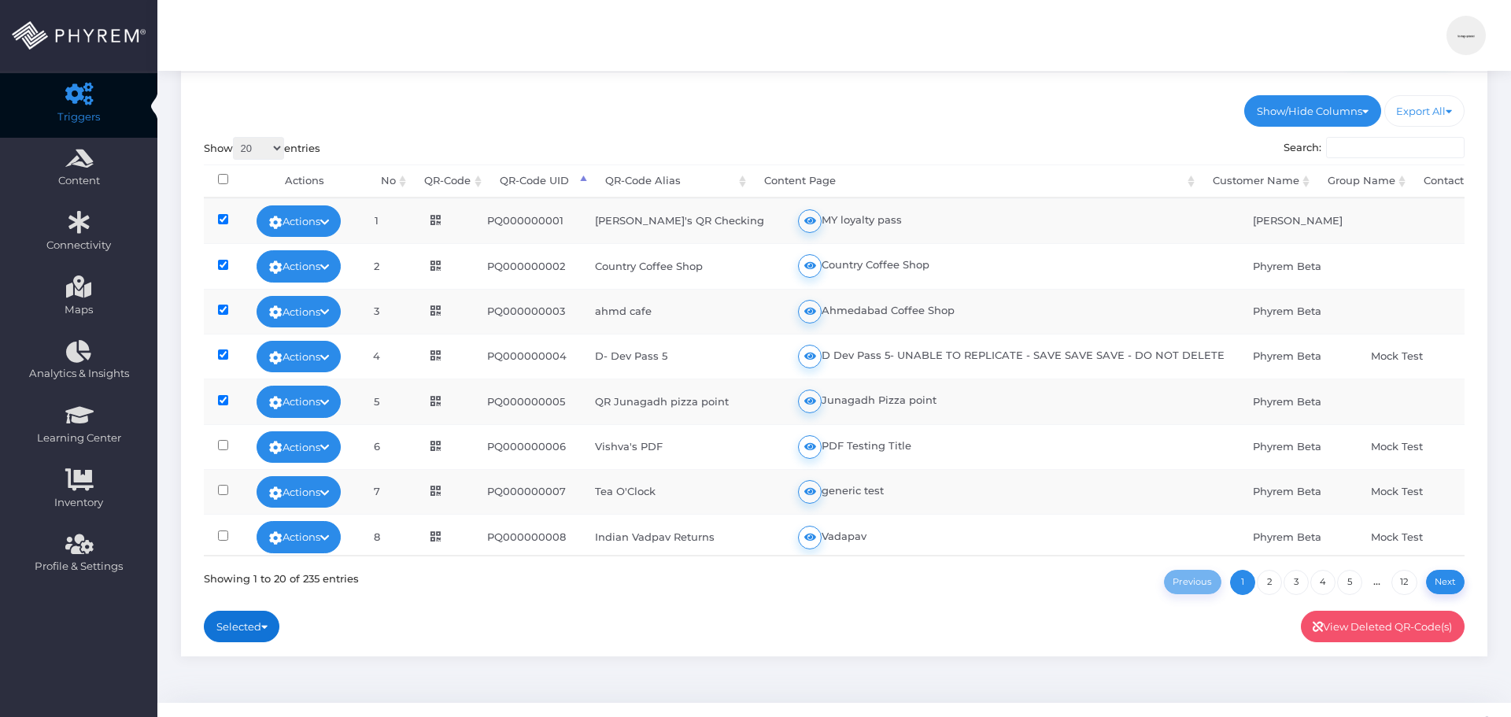
click at [257, 630] on link "Selected" at bounding box center [242, 626] width 76 height 31
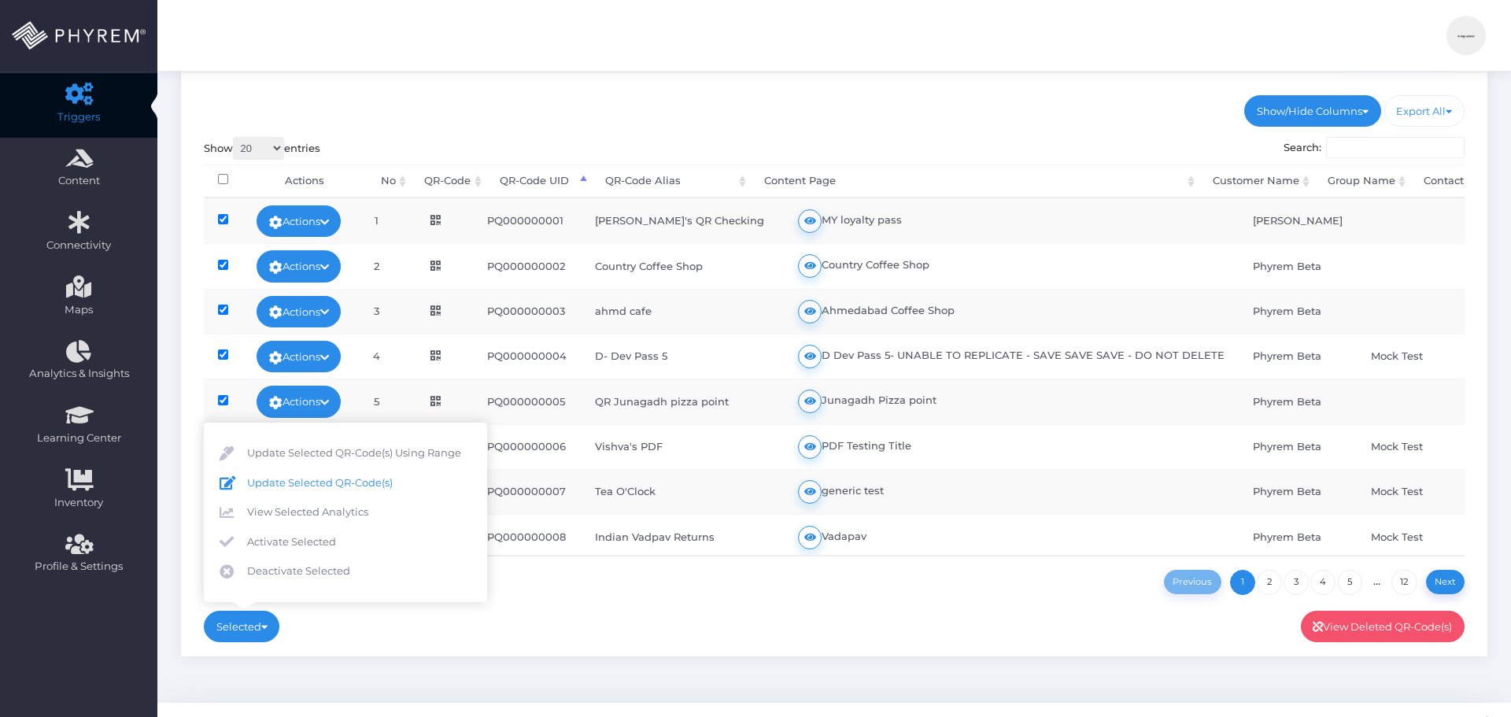
click at [285, 478] on span "Update Selected QR-Code(s)" at bounding box center [359, 483] width 224 height 16
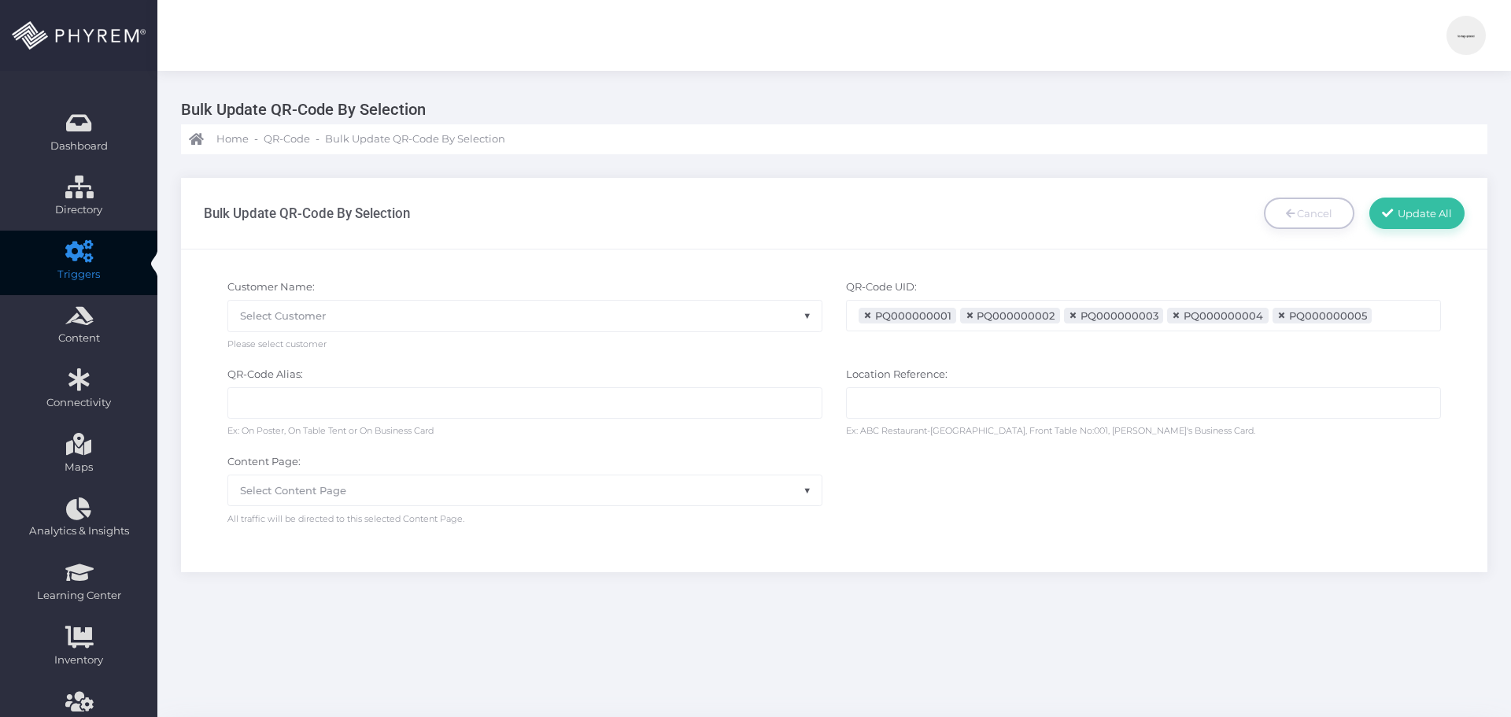
click at [364, 316] on span "Select Customer" at bounding box center [524, 316] width 593 height 30
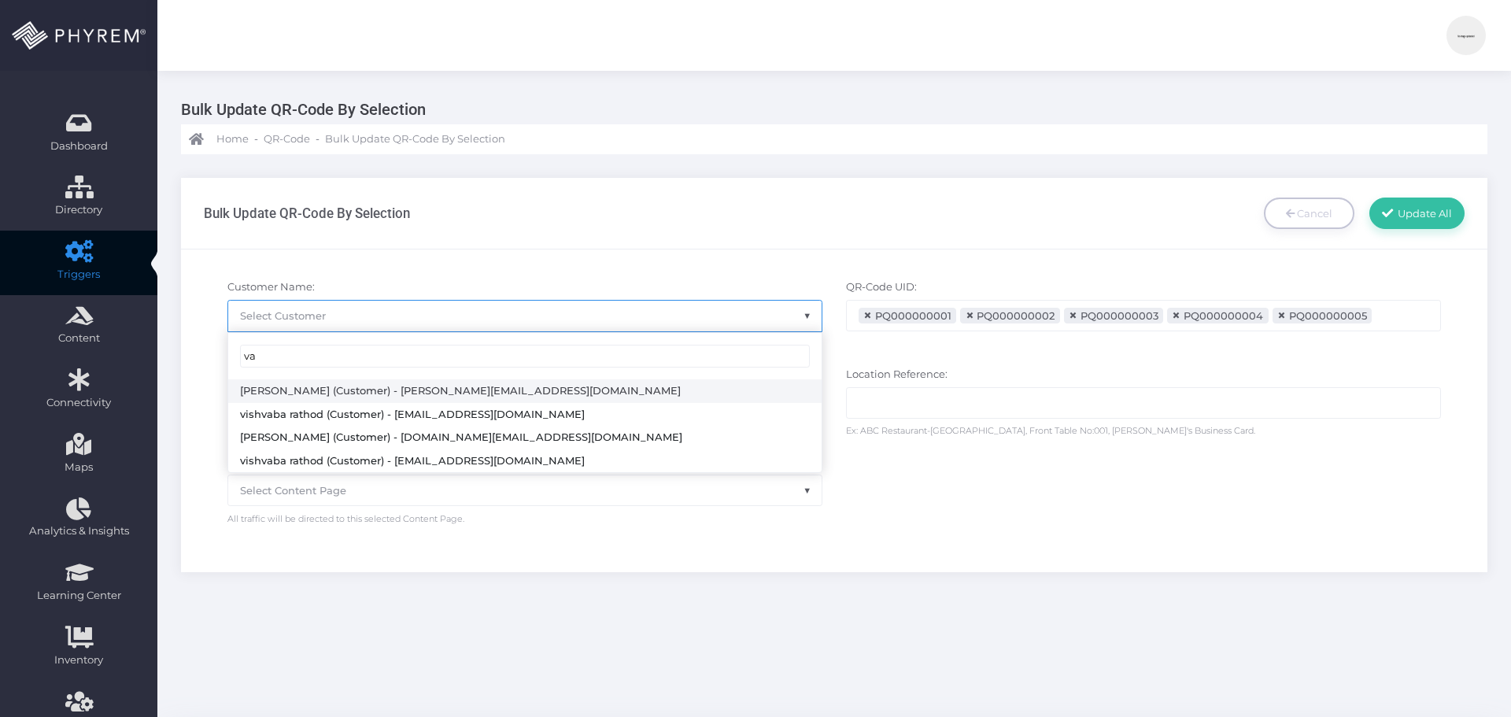
type input "va"
select select "3"
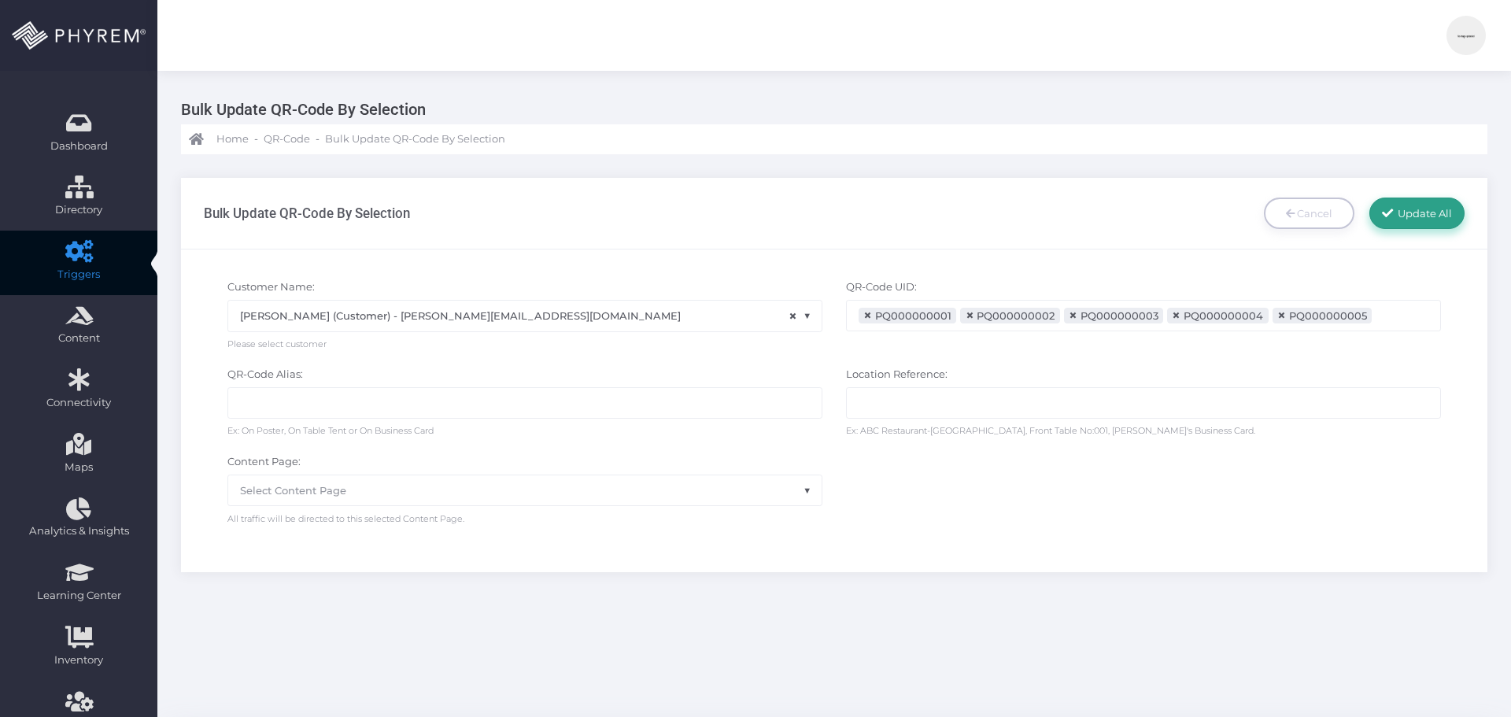
click at [1411, 213] on span "Update All" at bounding box center [1423, 213] width 60 height 13
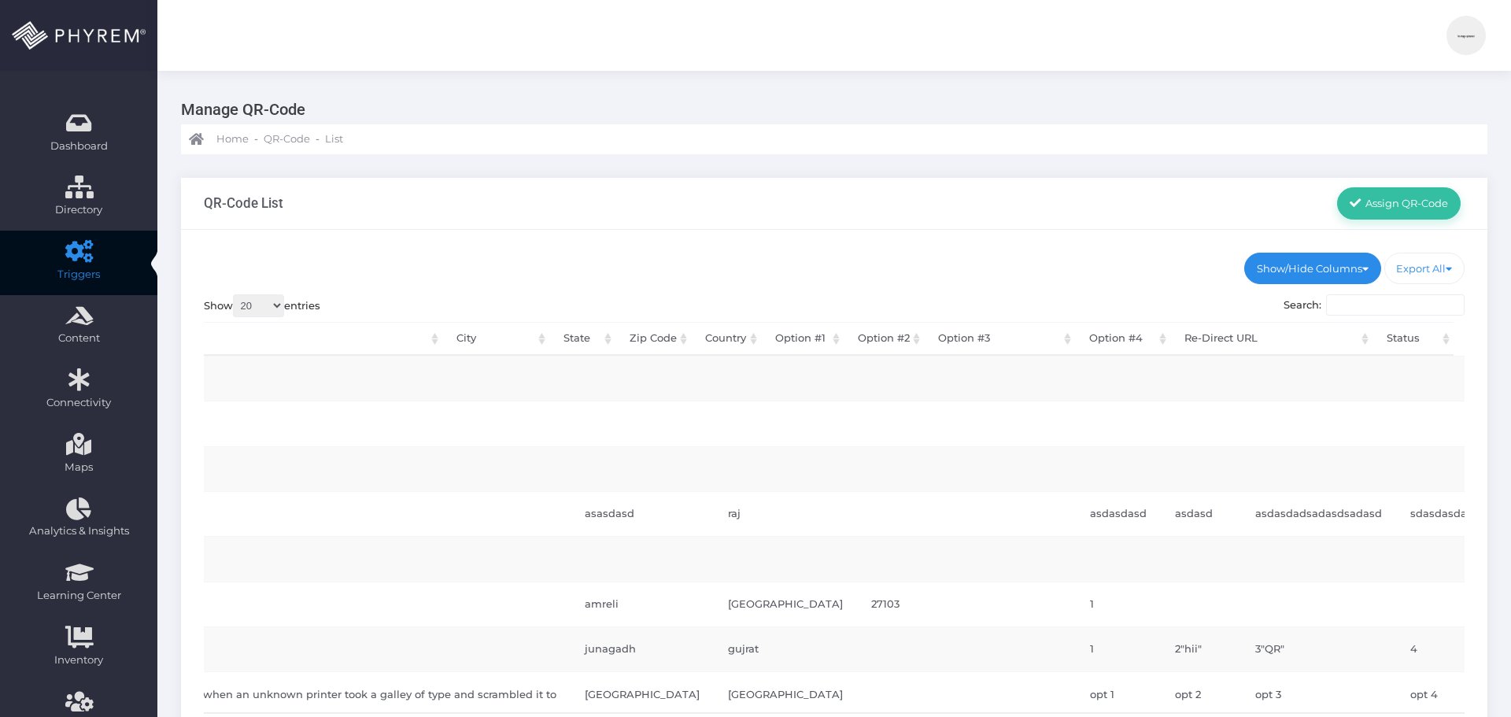
scroll to position [0, 2785]
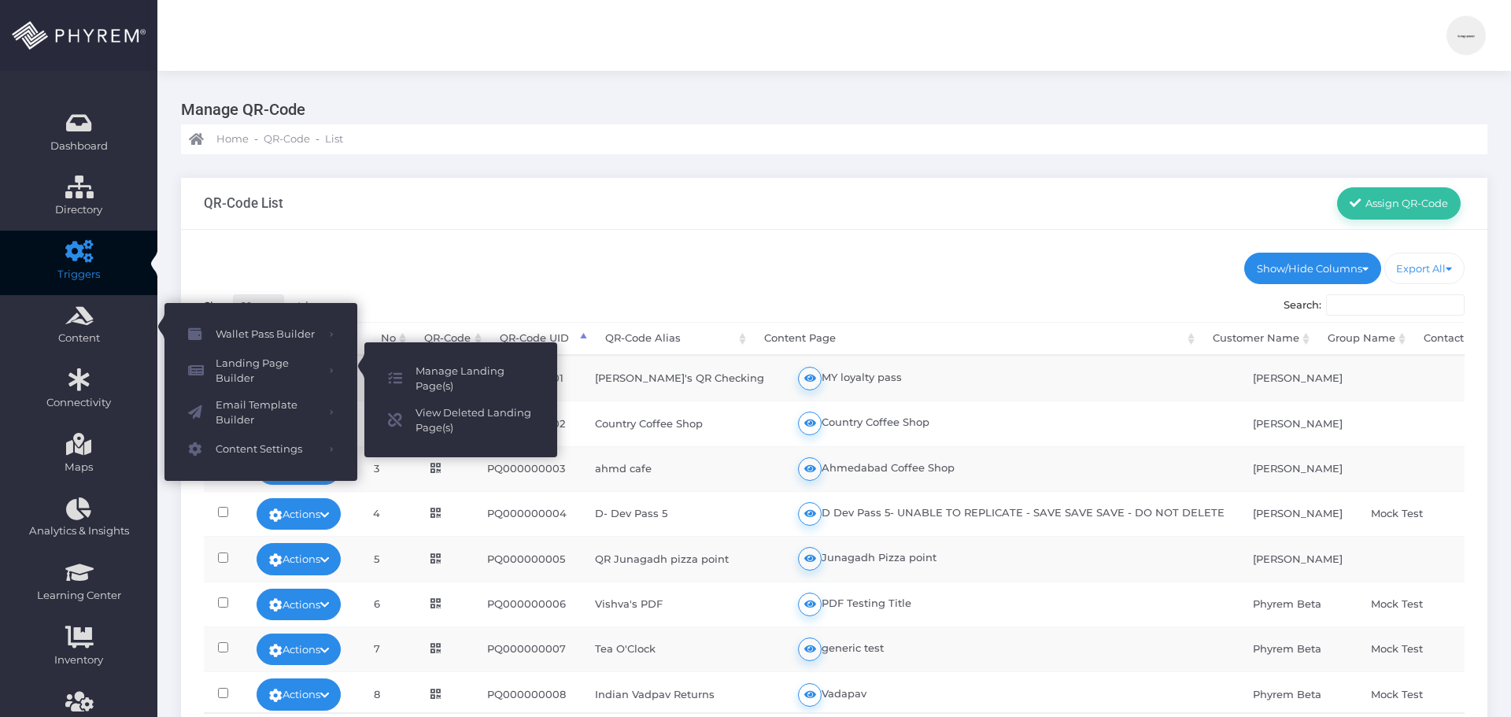
click at [542, 231] on div "Show/Hide Columns No" at bounding box center [834, 522] width 1306 height 584
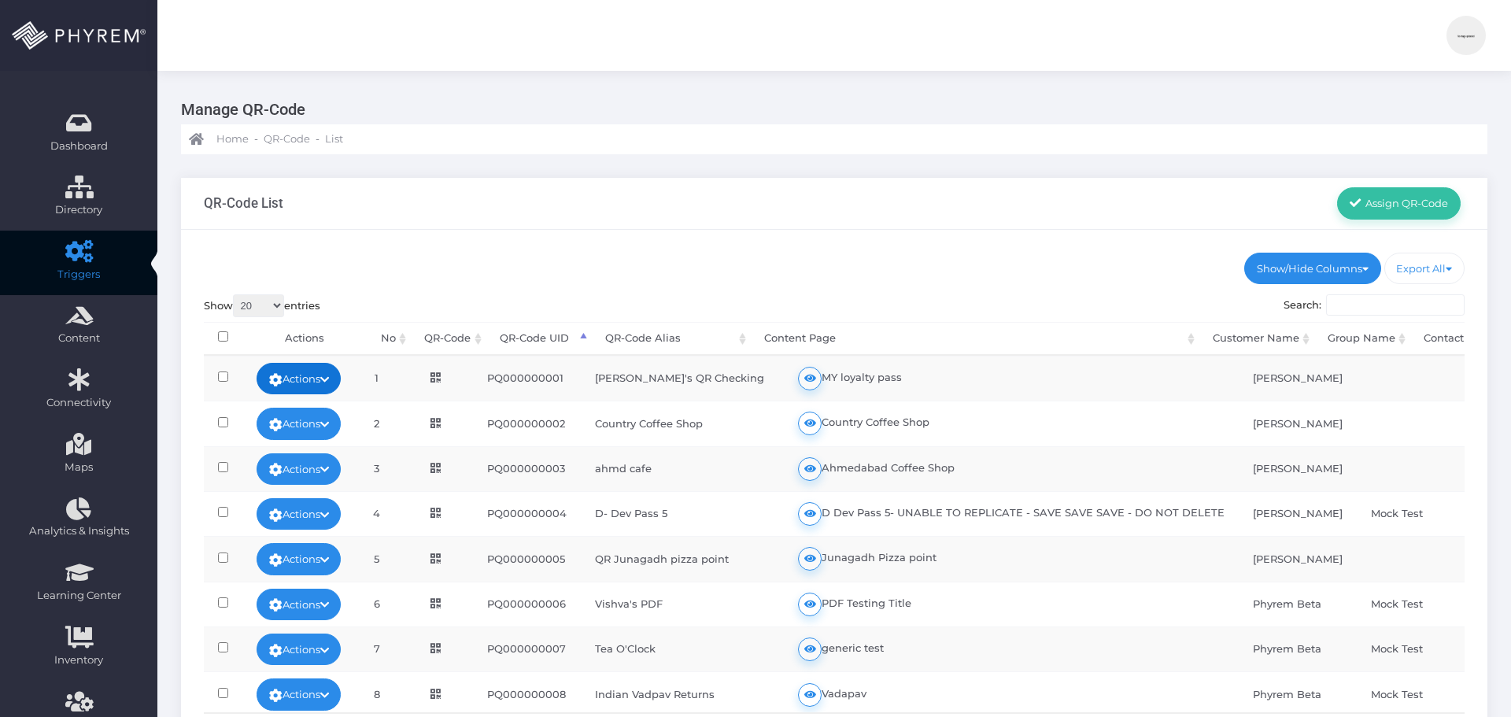
click at [329, 380] on icon at bounding box center [324, 380] width 9 height 0
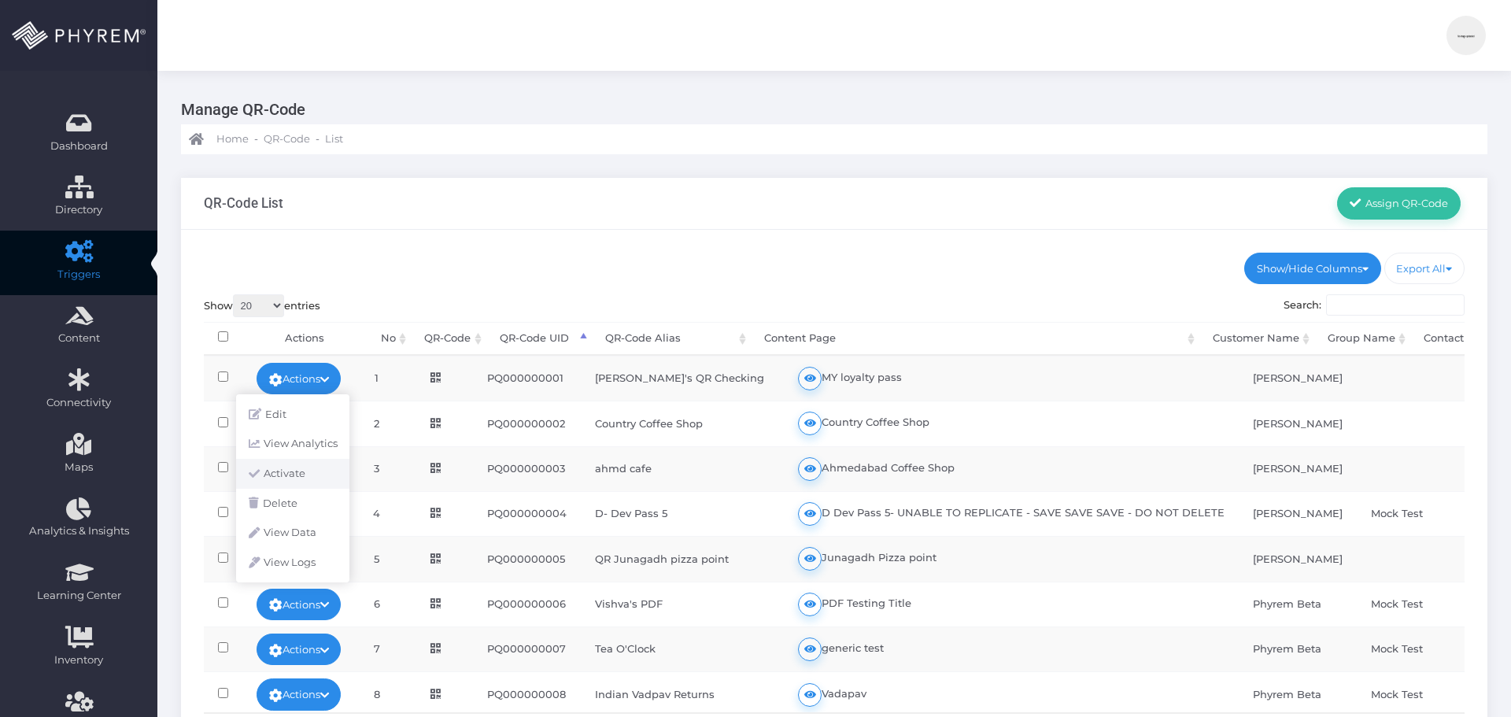
click at [294, 473] on link "Activate" at bounding box center [292, 474] width 113 height 30
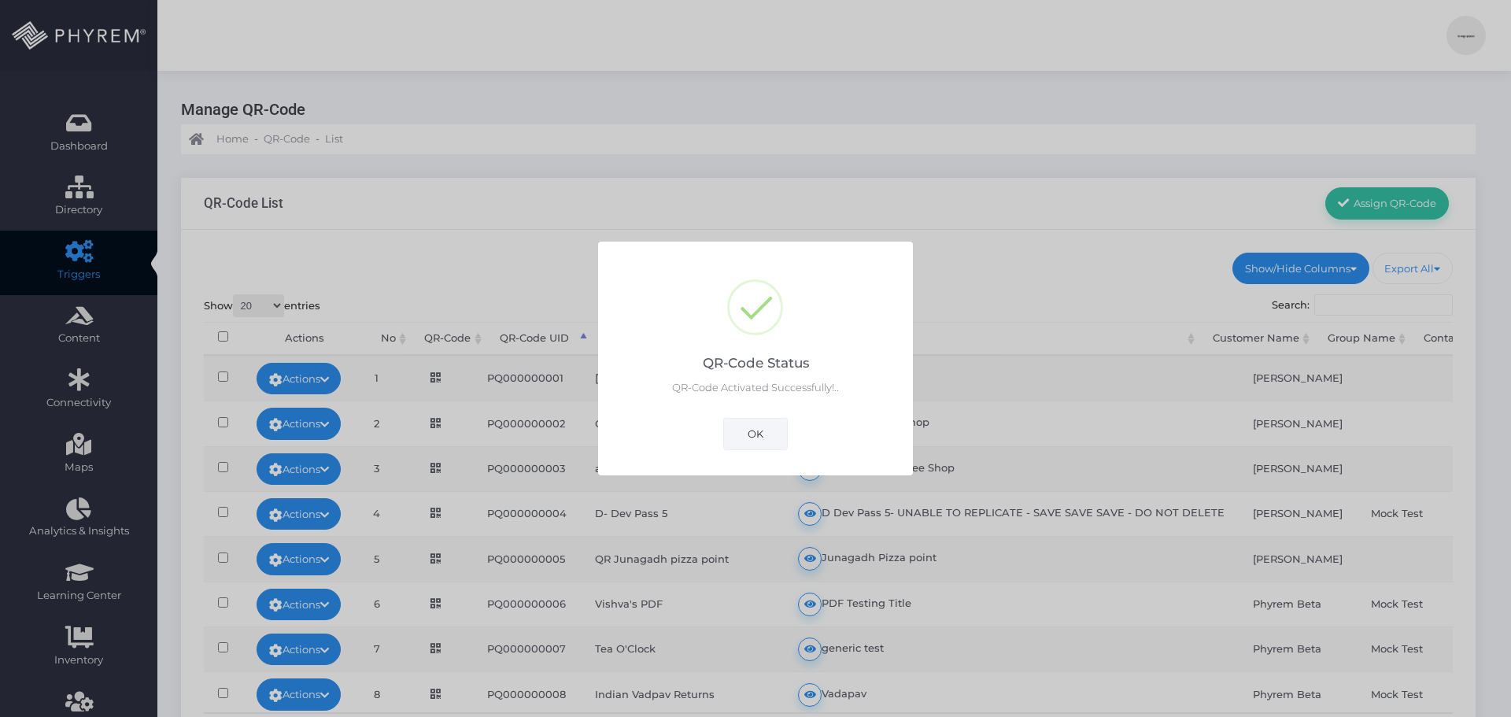
click at [751, 432] on button "OK" at bounding box center [755, 433] width 65 height 31
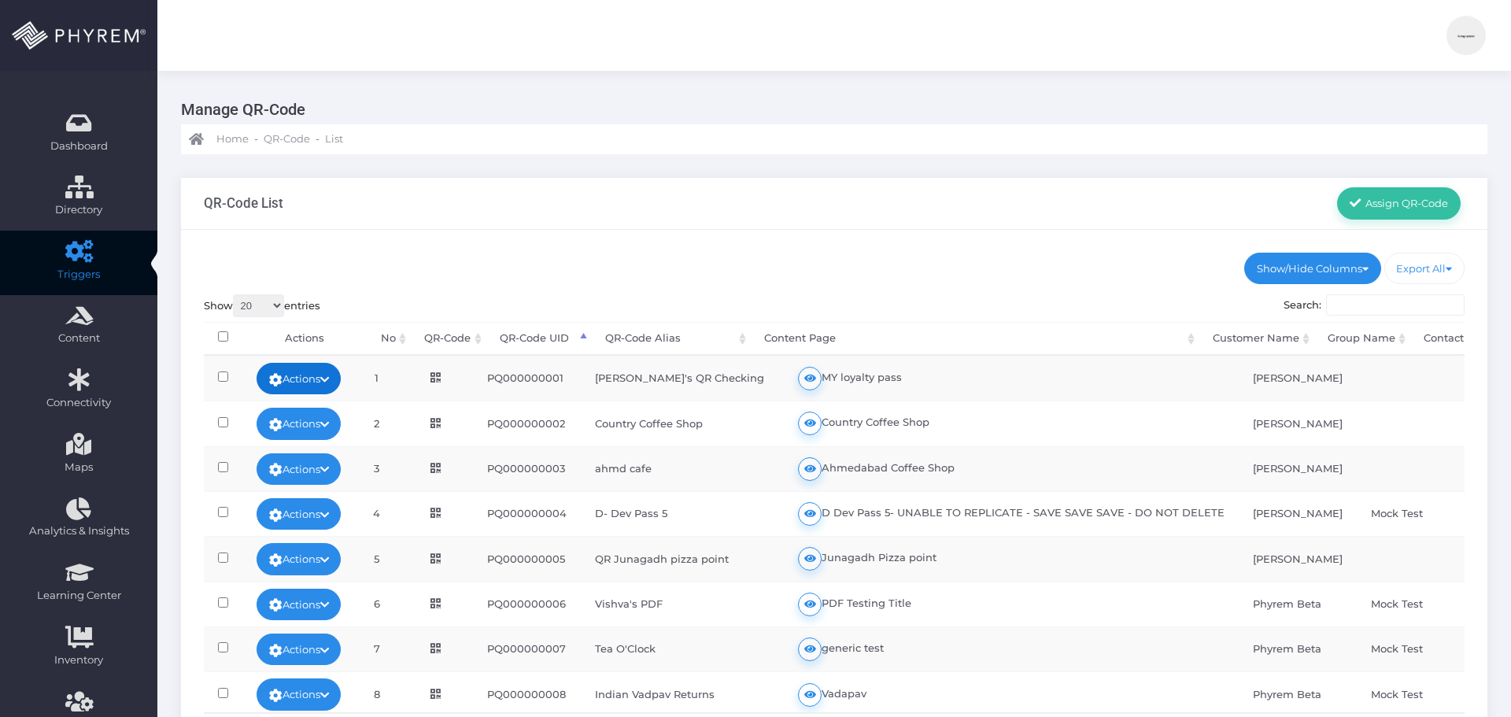
click at [312, 374] on link "Actions" at bounding box center [299, 378] width 85 height 31
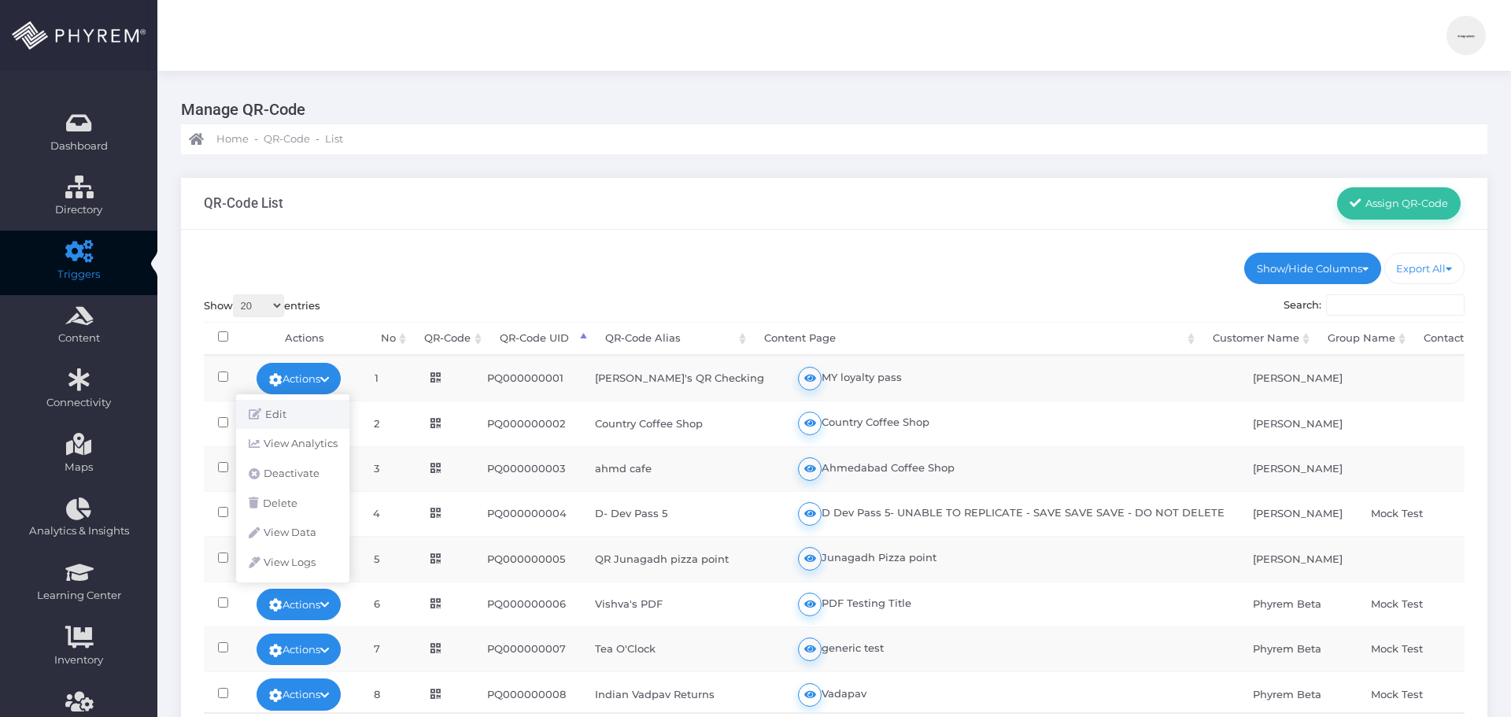
click at [304, 404] on link "Edit" at bounding box center [292, 415] width 113 height 30
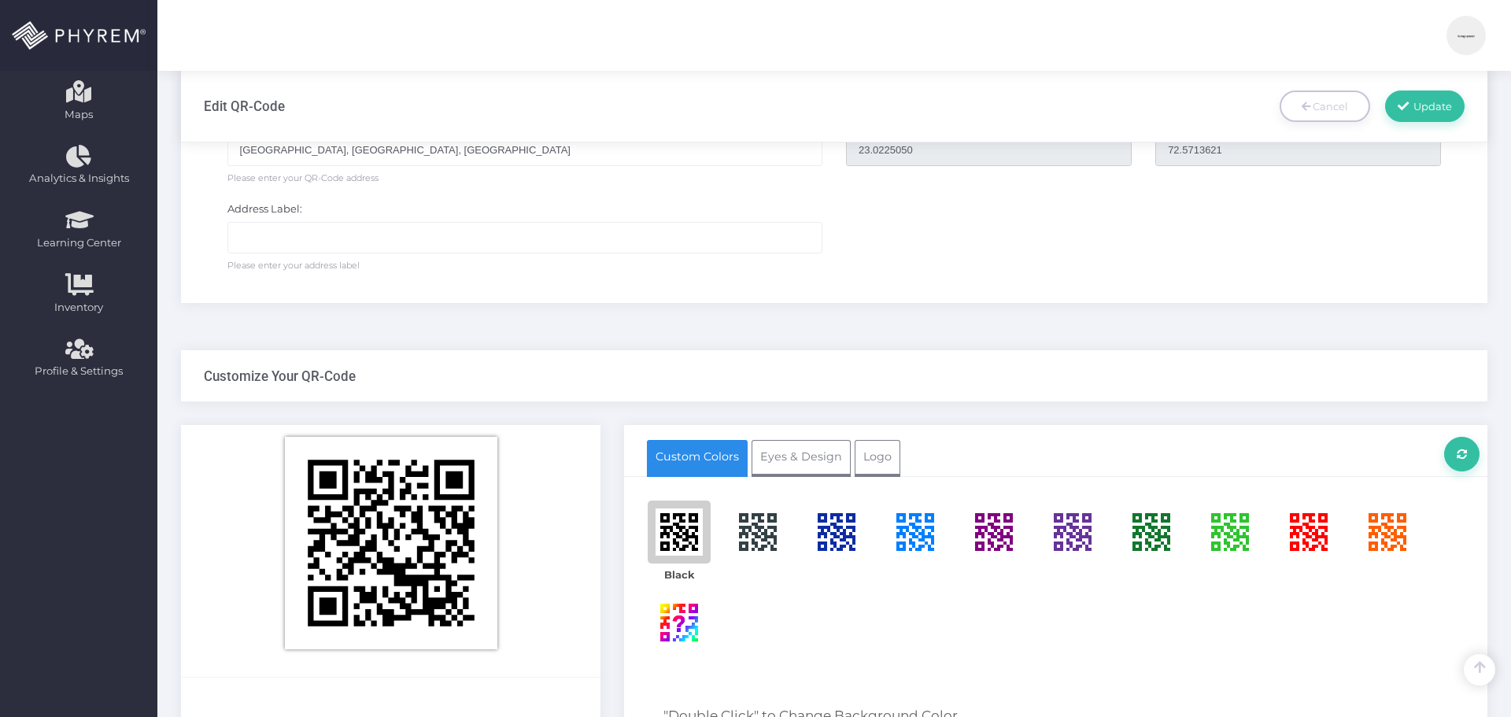
scroll to position [260, 0]
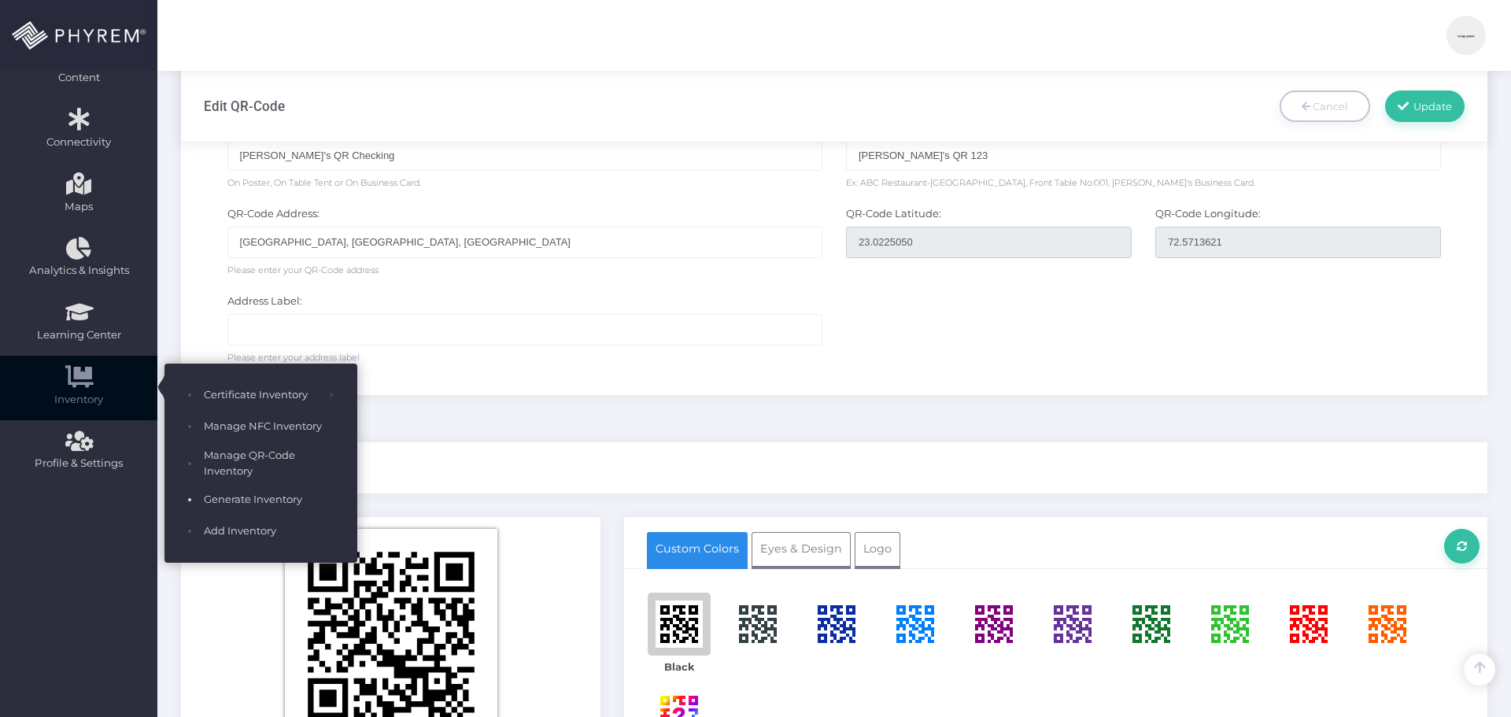
click at [236, 499] on span "Generate Inventory" at bounding box center [269, 499] width 130 height 20
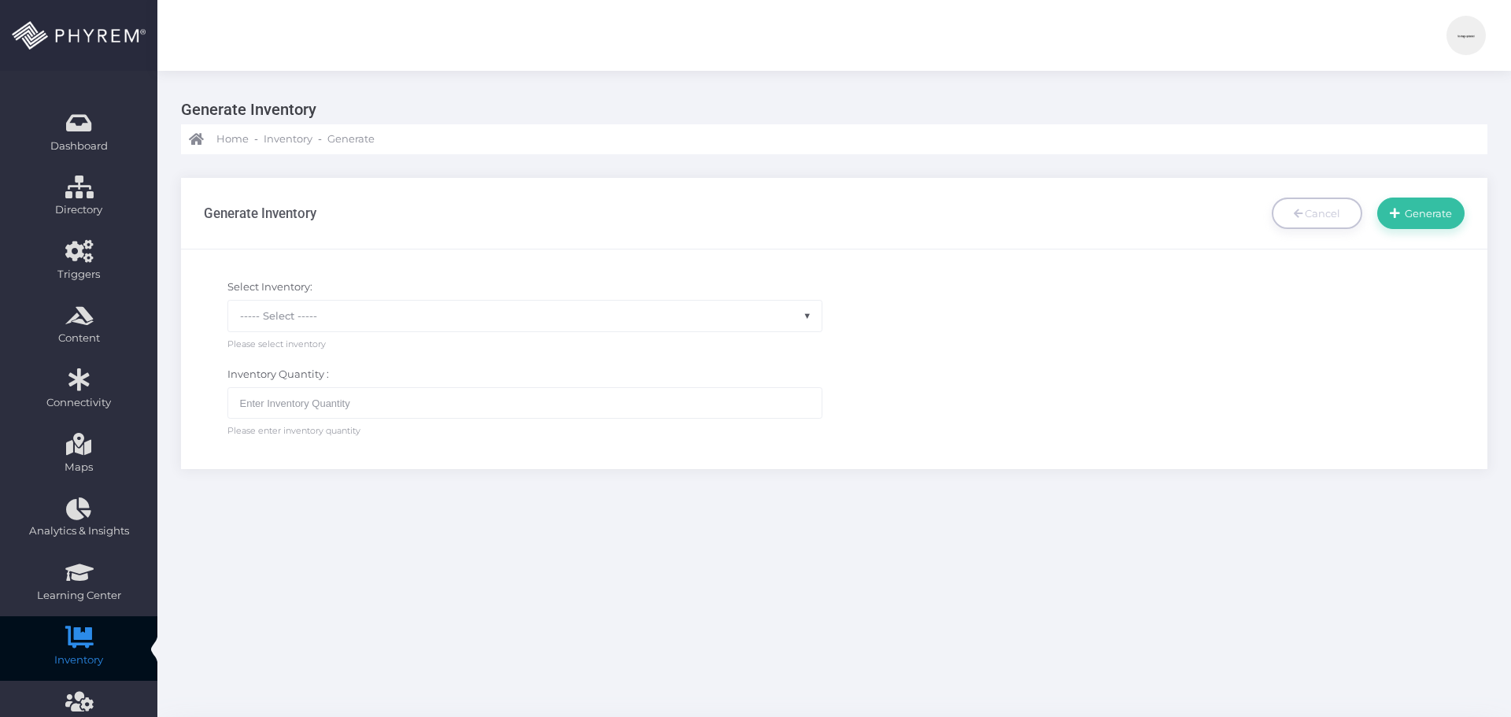
click at [419, 322] on span "----- Select -----" at bounding box center [524, 316] width 593 height 30
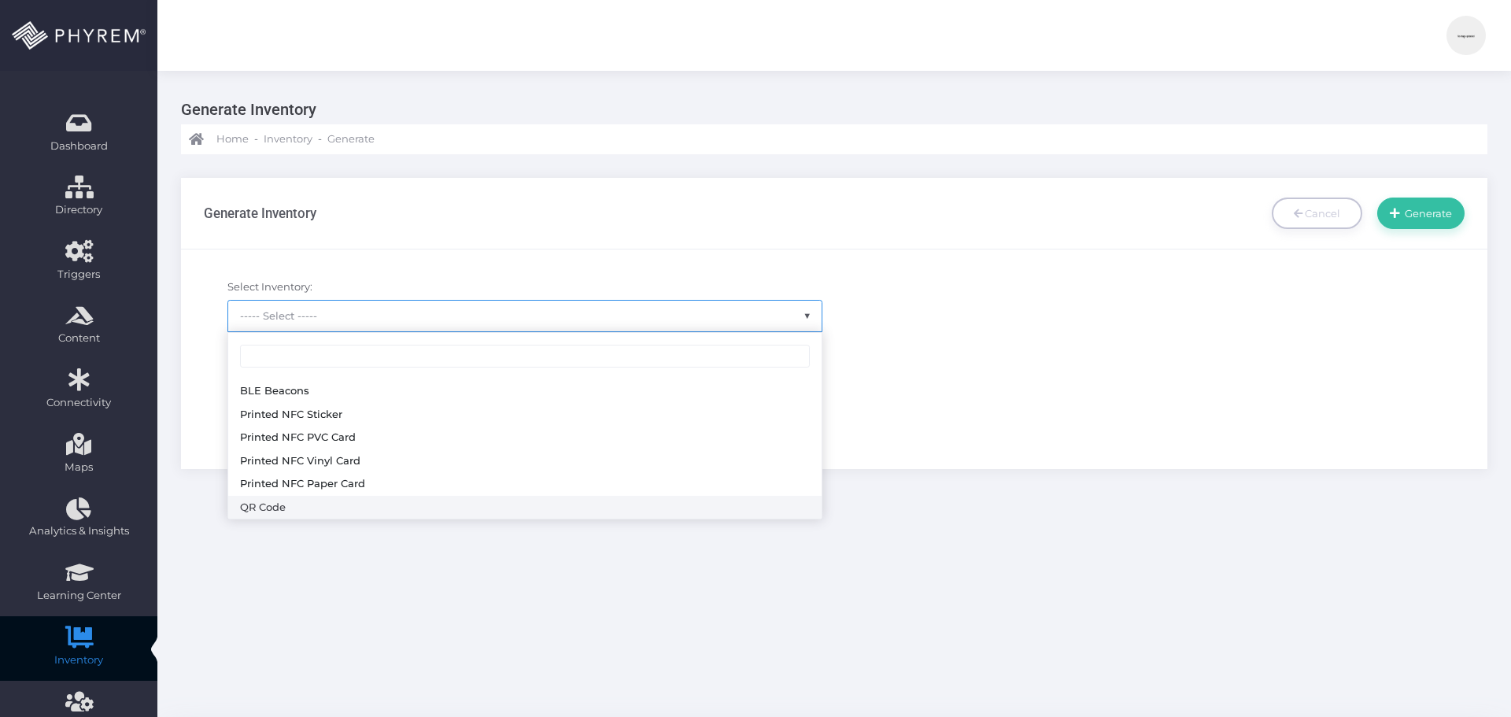
select select "QR Code"
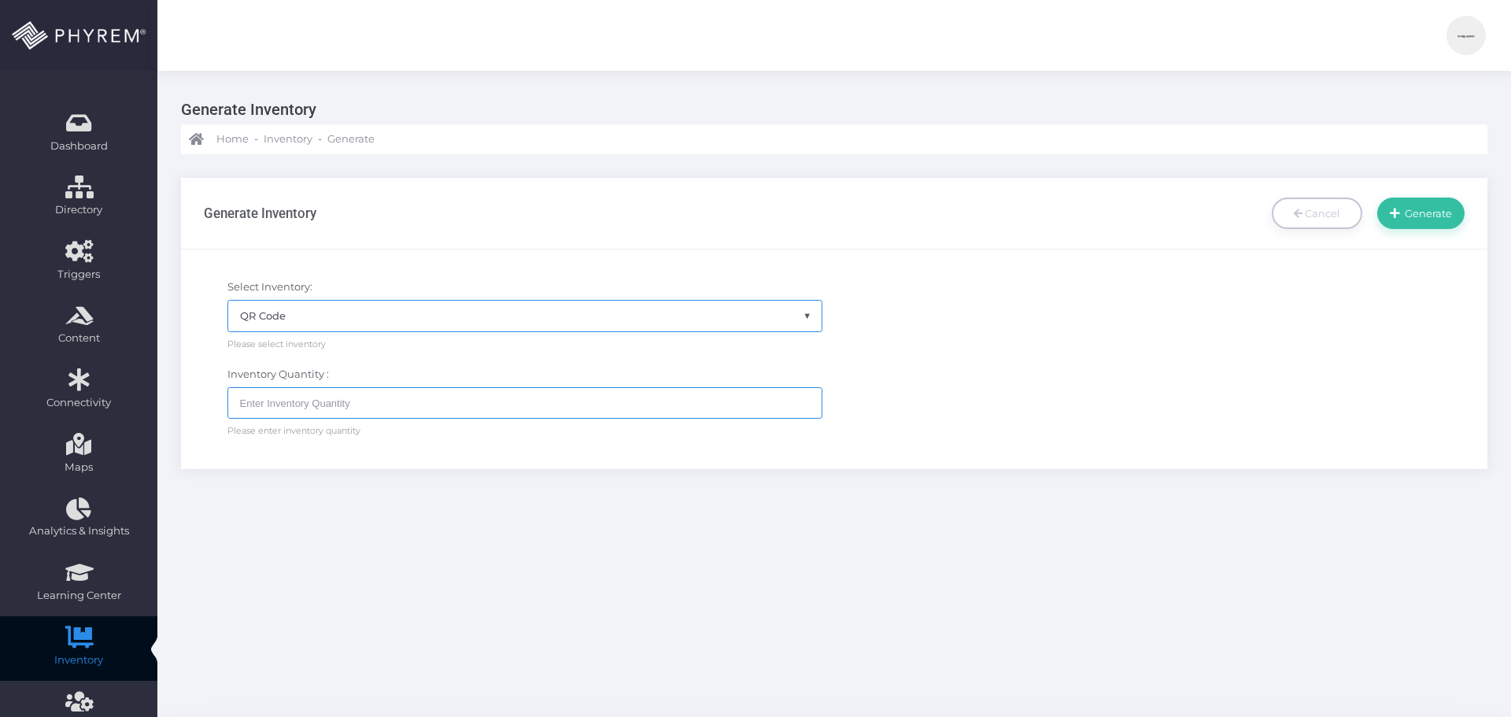
click at [334, 404] on input "text" at bounding box center [524, 402] width 595 height 31
type input "10"
click at [1416, 218] on span "Generate" at bounding box center [1426, 213] width 53 height 13
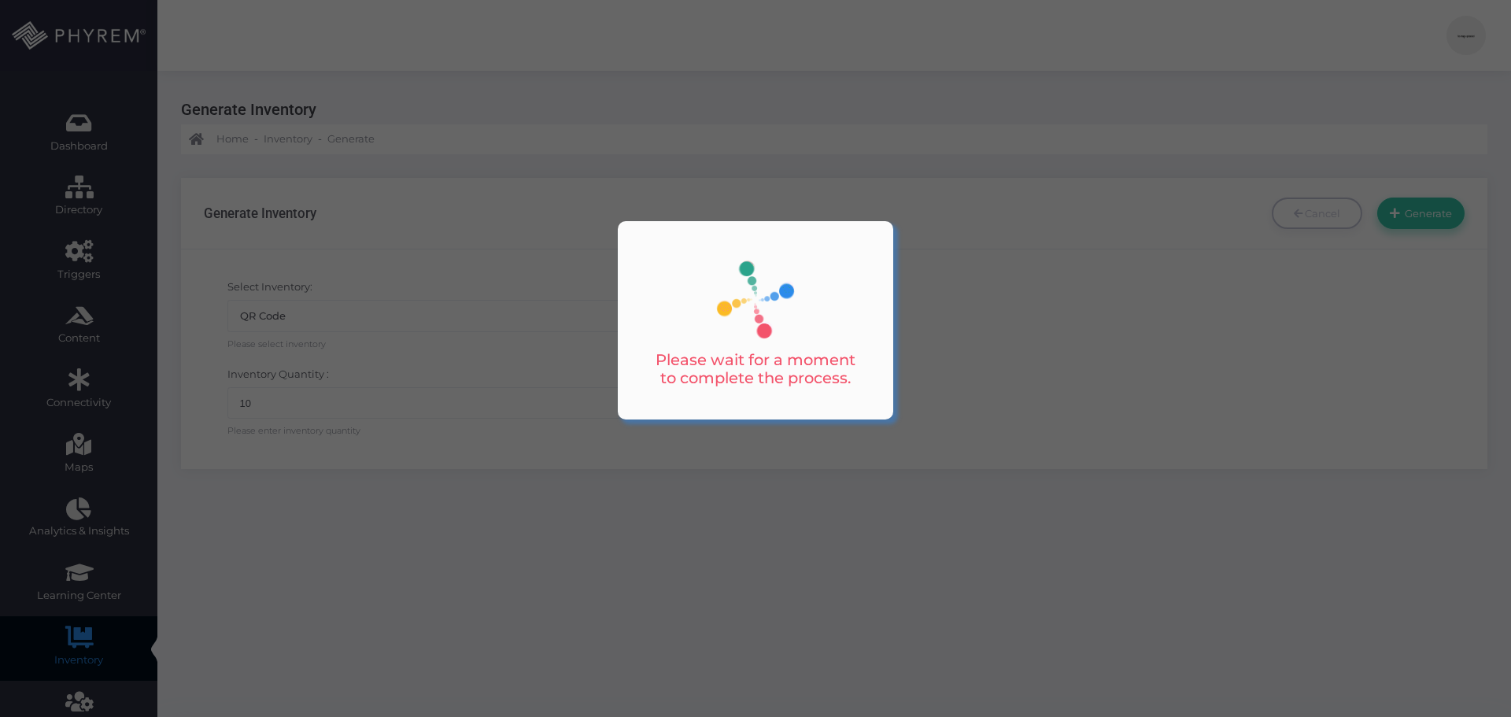
drag, startPoint x: 892, startPoint y: 19, endPoint x: 492, endPoint y: 105, distance: 409.6
